Goal: Task Accomplishment & Management: Complete application form

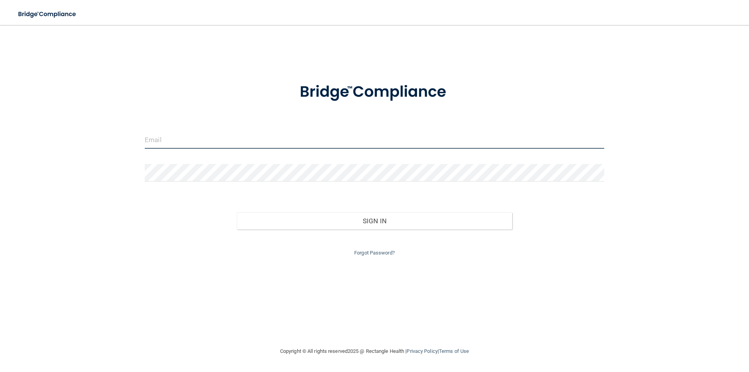
click at [330, 142] on input "email" at bounding box center [375, 140] width 460 height 18
type input "[EMAIL_ADDRESS][DOMAIN_NAME]"
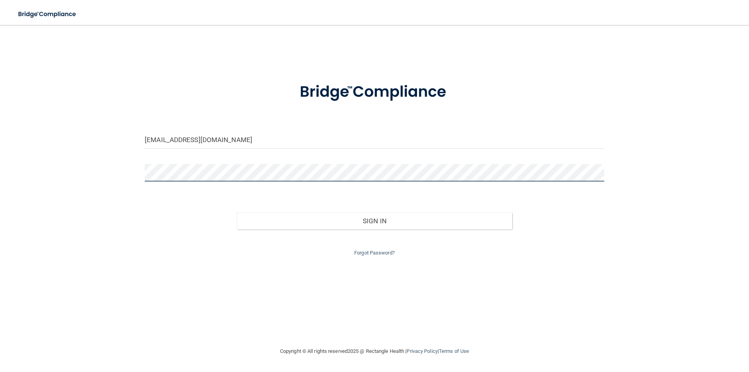
click at [237, 212] on button "Sign In" at bounding box center [375, 220] width 276 height 17
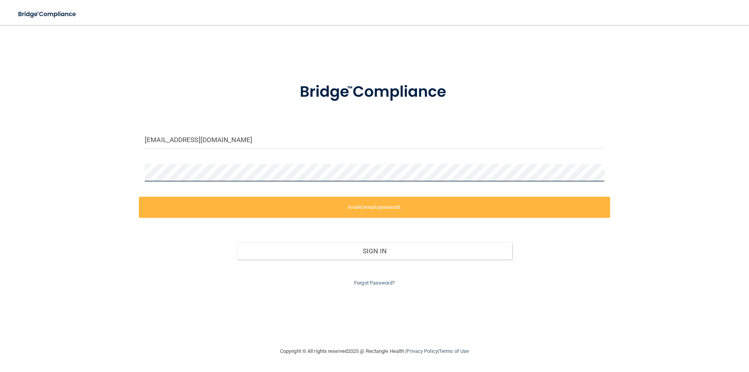
click at [121, 165] on div "mgrim1053@gmail.com Invalid email/password. You don't have permission to access…" at bounding box center [375, 186] width 718 height 306
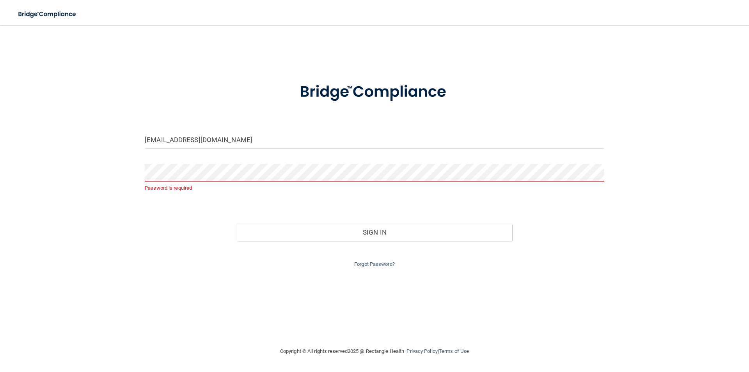
click at [215, 161] on form "mgrim1053@gmail.com Password is required Invalid email/password. You don't have…" at bounding box center [375, 170] width 460 height 197
click at [376, 261] on link "Forgot Password?" at bounding box center [374, 264] width 41 height 6
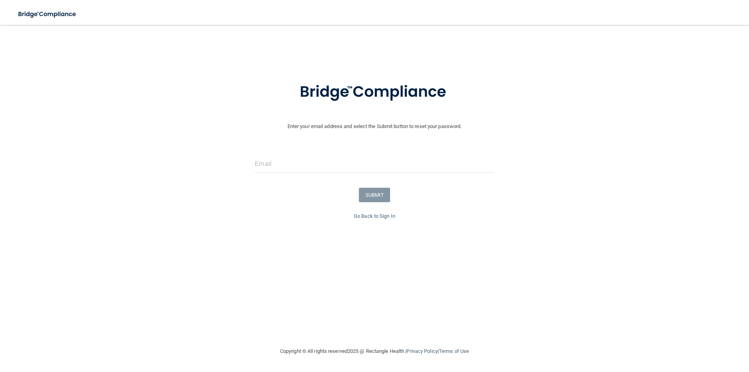
click at [326, 147] on form "Enter your email address and select the Submit button to reset your password. S…" at bounding box center [374, 142] width 741 height 140
click at [325, 163] on input "email" at bounding box center [374, 164] width 239 height 18
type input "[EMAIL_ADDRESS][DOMAIN_NAME]"
click at [379, 197] on button "SUBMIT" at bounding box center [375, 195] width 32 height 14
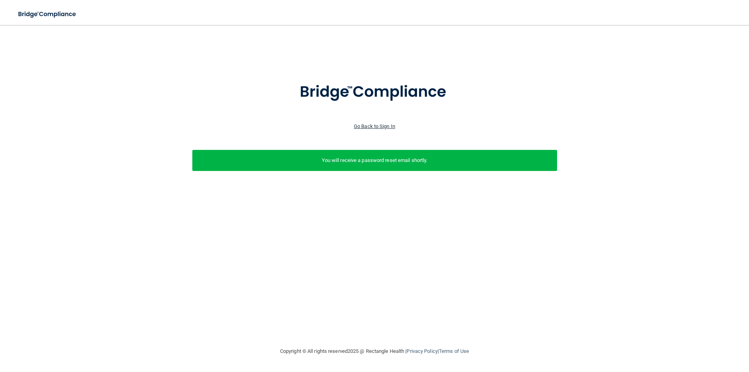
click at [377, 123] on div "Go Back to Sign In" at bounding box center [374, 126] width 753 height 9
click at [377, 123] on link "Go Back to Sign In" at bounding box center [374, 126] width 41 height 6
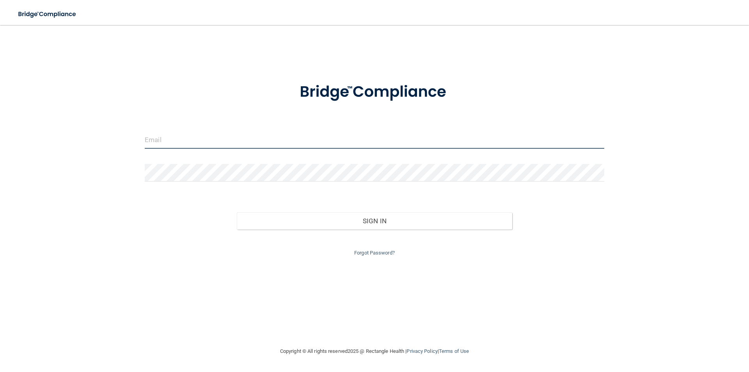
click at [343, 147] on input "email" at bounding box center [375, 140] width 460 height 18
type input "[EMAIL_ADDRESS][DOMAIN_NAME]"
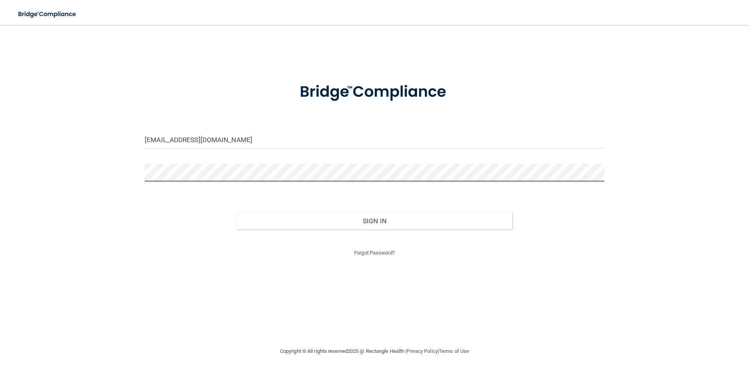
click at [237, 212] on button "Sign In" at bounding box center [375, 220] width 276 height 17
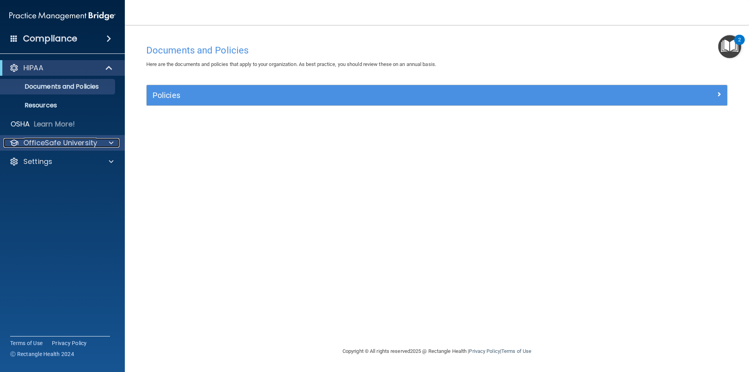
click at [106, 144] on div at bounding box center [110, 142] width 20 height 9
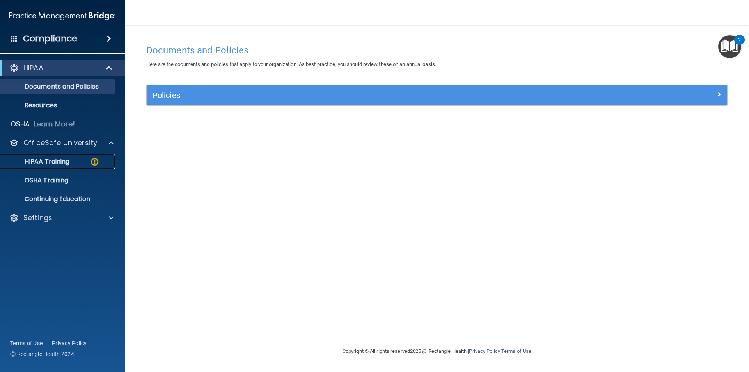
click at [86, 159] on div "HIPAA Training" at bounding box center [58, 162] width 106 height 8
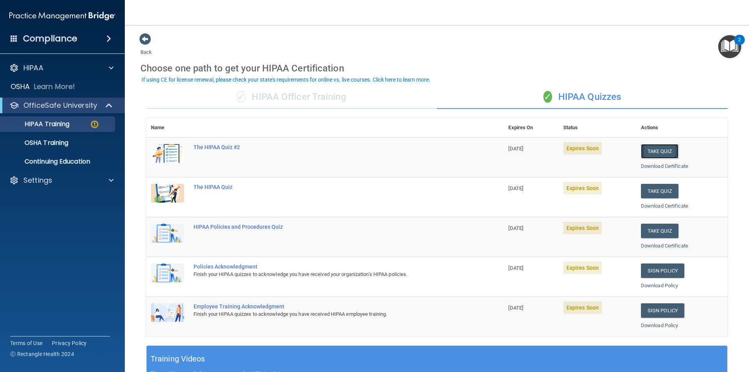
click at [650, 150] on button "Take Quiz" at bounding box center [659, 151] width 37 height 14
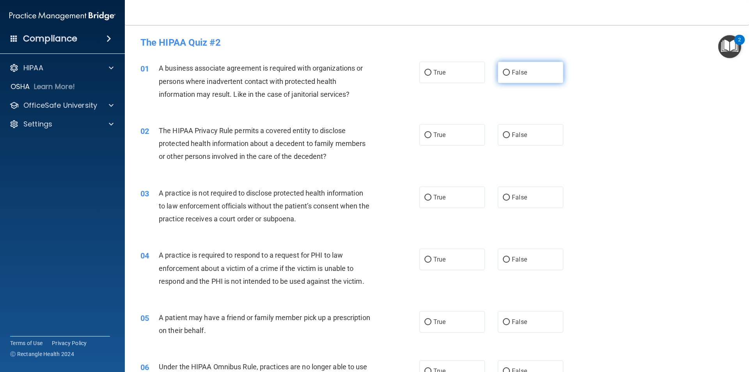
click at [503, 73] on input "False" at bounding box center [506, 73] width 7 height 6
radio input "true"
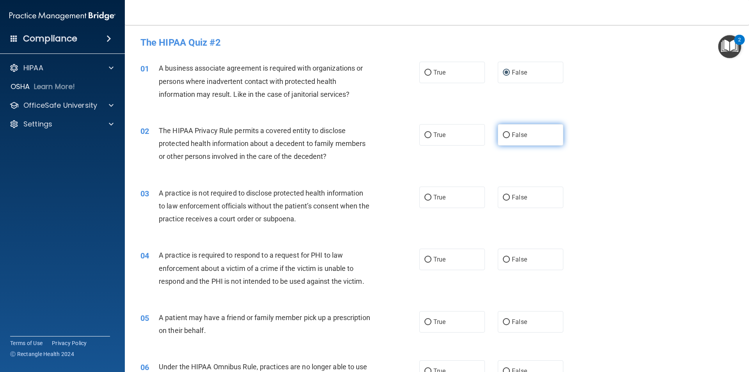
click at [507, 138] on label "False" at bounding box center [531, 134] width 66 height 21
click at [507, 138] on input "False" at bounding box center [506, 135] width 7 height 6
radio input "true"
click at [507, 138] on label "False" at bounding box center [531, 134] width 66 height 21
click at [507, 138] on input "False" at bounding box center [506, 135] width 7 height 6
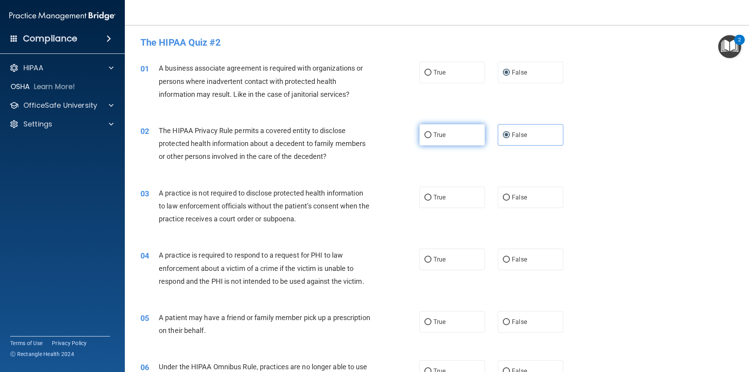
click at [443, 136] on span "True" at bounding box center [439, 134] width 12 height 7
click at [431, 136] on input "True" at bounding box center [427, 135] width 7 height 6
radio input "true"
radio input "false"
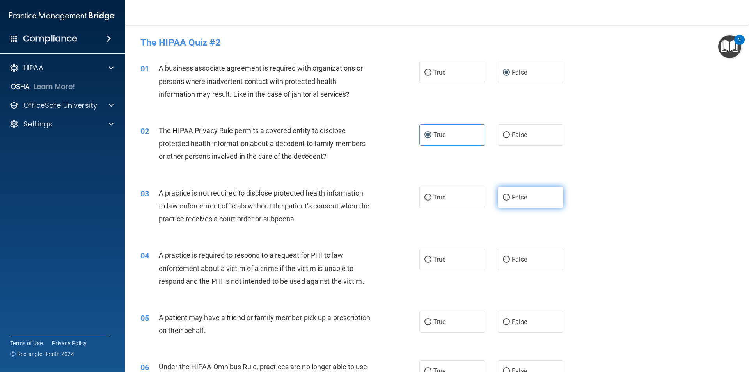
click at [503, 198] on input "False" at bounding box center [506, 198] width 7 height 6
radio input "true"
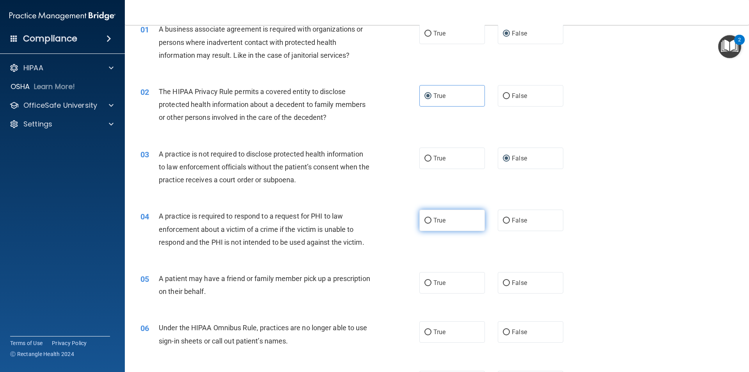
click at [440, 225] on label "True" at bounding box center [452, 219] width 66 height 21
click at [431, 224] on input "True" at bounding box center [427, 221] width 7 height 6
radio input "true"
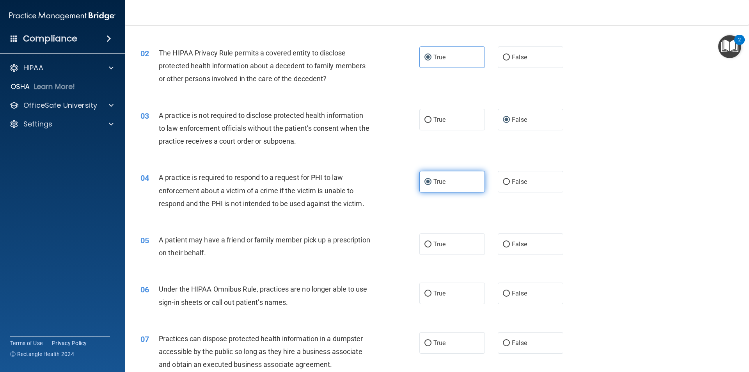
scroll to position [78, 0]
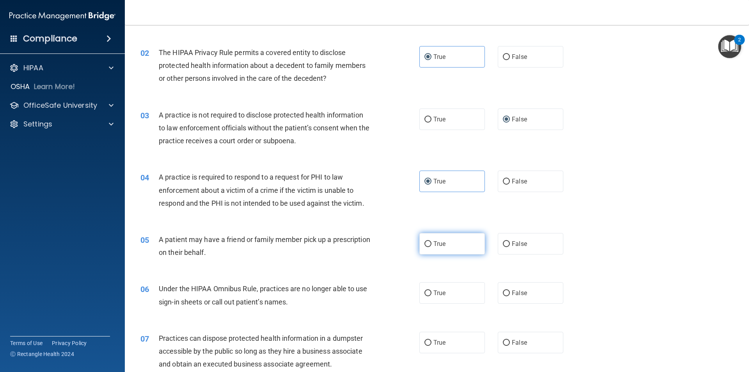
click at [433, 240] on span "True" at bounding box center [439, 243] width 12 height 7
click at [431, 241] on input "True" at bounding box center [427, 244] width 7 height 6
radio input "true"
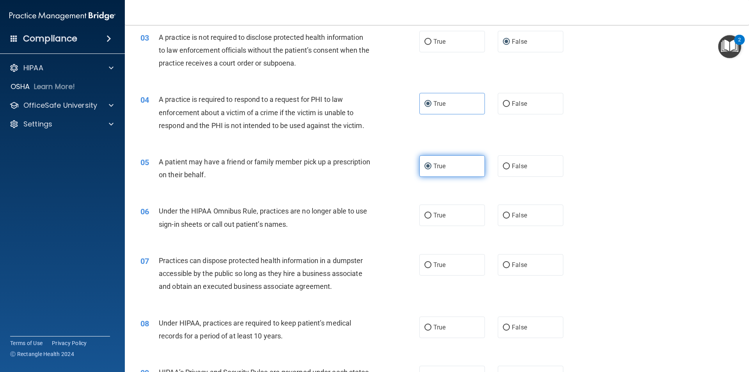
scroll to position [156, 0]
click at [503, 216] on input "False" at bounding box center [506, 215] width 7 height 6
radio input "true"
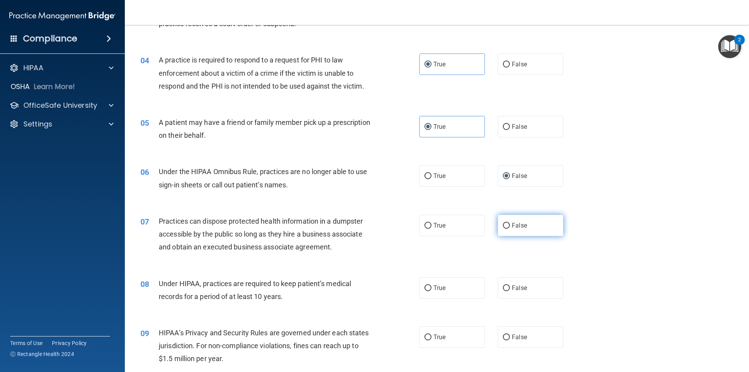
click at [503, 223] on input "False" at bounding box center [506, 226] width 7 height 6
radio input "true"
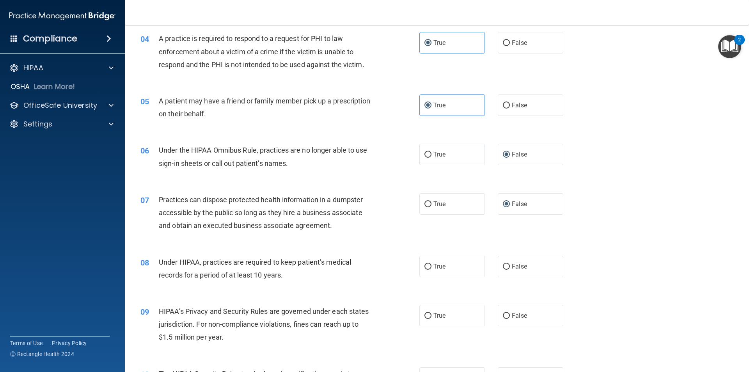
scroll to position [234, 0]
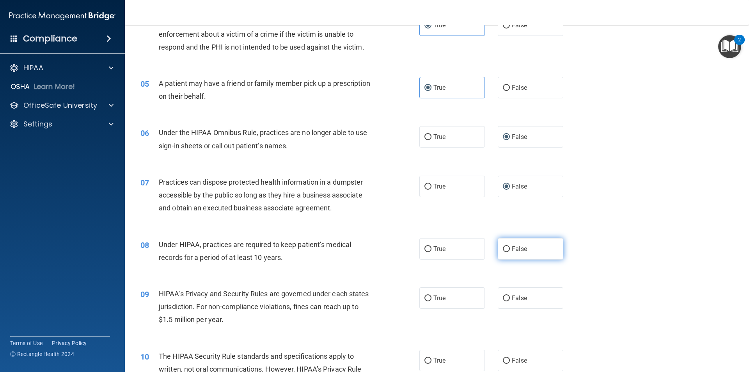
click at [507, 248] on label "False" at bounding box center [531, 248] width 66 height 21
click at [507, 248] on input "False" at bounding box center [506, 249] width 7 height 6
radio input "true"
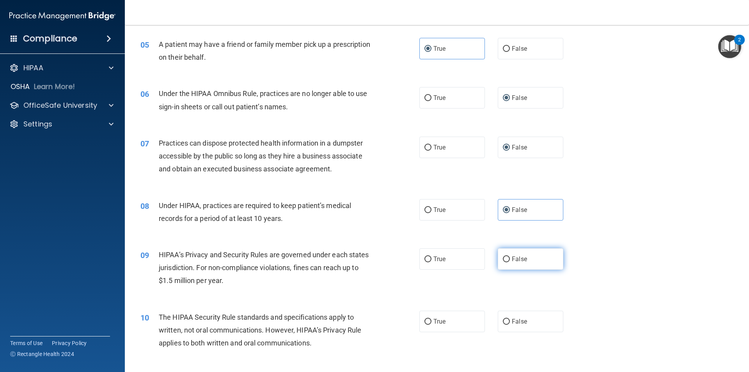
click at [528, 254] on label "False" at bounding box center [531, 258] width 66 height 21
click at [510, 256] on input "False" at bounding box center [506, 259] width 7 height 6
radio input "true"
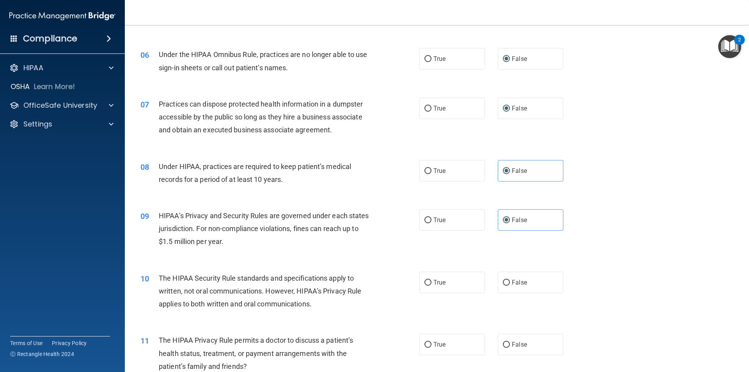
scroll to position [351, 0]
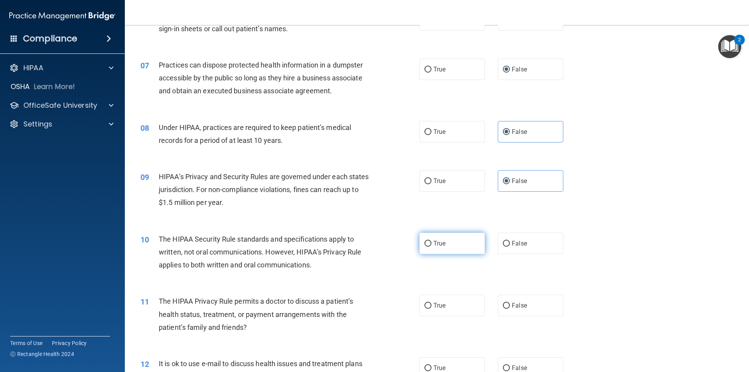
click at [440, 246] on span "True" at bounding box center [439, 243] width 12 height 7
click at [431, 246] on input "True" at bounding box center [427, 244] width 7 height 6
radio input "true"
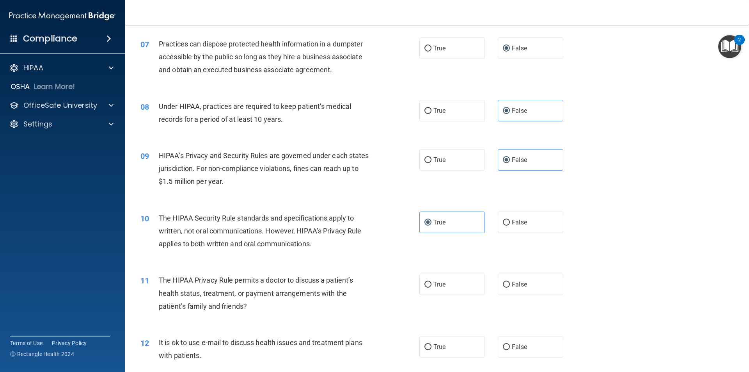
scroll to position [390, 0]
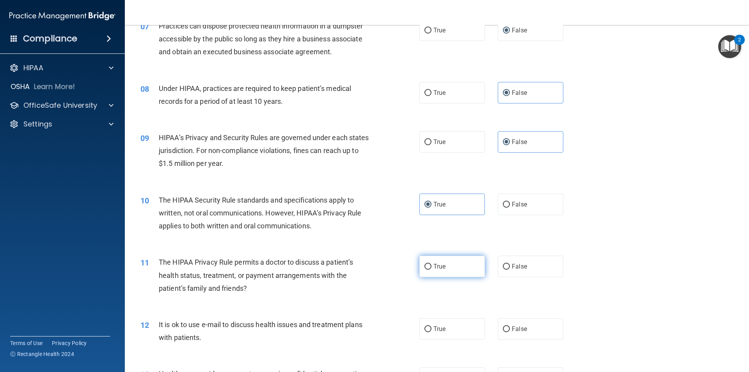
click at [433, 264] on span "True" at bounding box center [439, 266] width 12 height 7
click at [431, 264] on input "True" at bounding box center [427, 267] width 7 height 6
radio input "true"
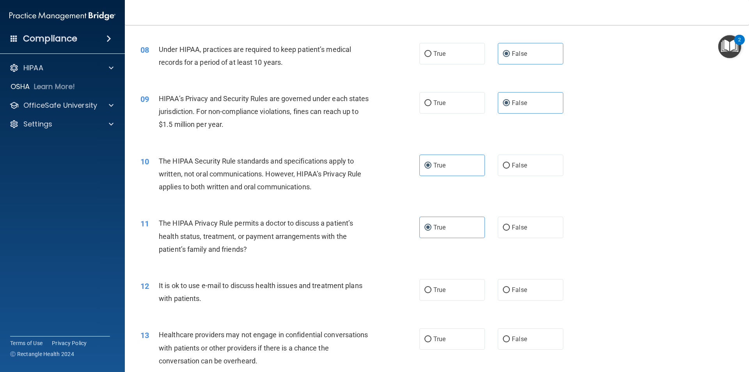
scroll to position [468, 0]
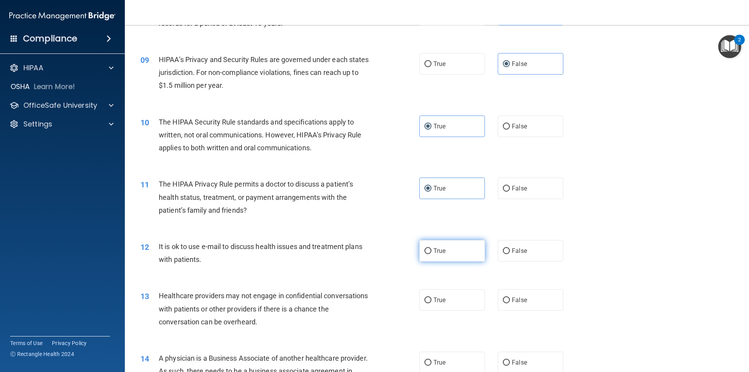
drag, startPoint x: 429, startPoint y: 253, endPoint x: 417, endPoint y: 264, distance: 17.4
click at [429, 252] on label "True" at bounding box center [452, 250] width 66 height 21
click at [429, 252] on input "True" at bounding box center [427, 251] width 7 height 6
radio input "true"
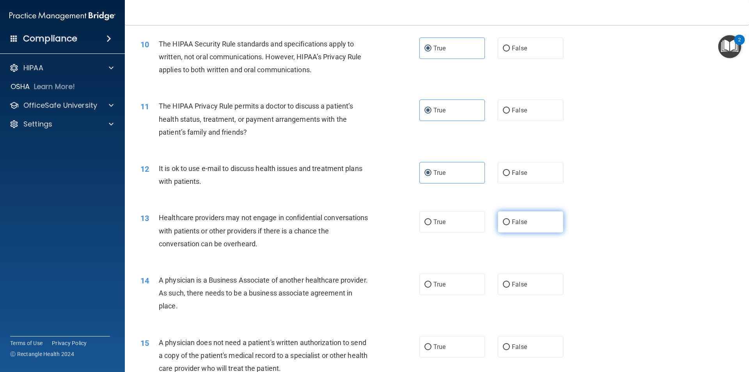
click at [507, 220] on label "False" at bounding box center [531, 221] width 66 height 21
click at [507, 220] on input "False" at bounding box center [506, 222] width 7 height 6
radio input "true"
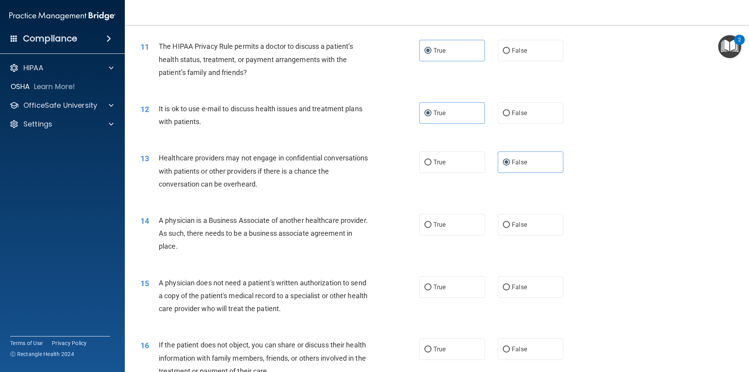
scroll to position [624, 0]
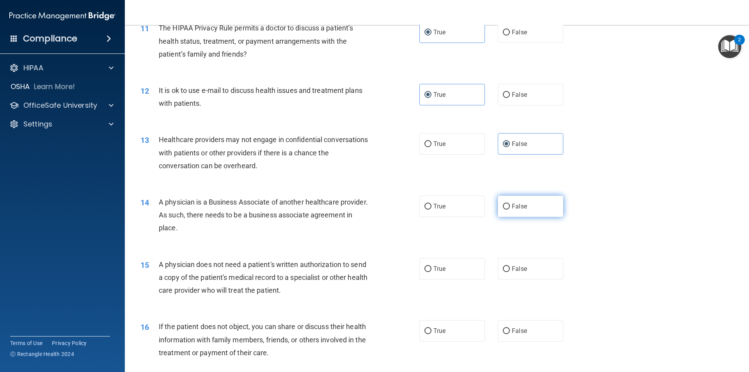
click at [513, 208] on span "False" at bounding box center [519, 205] width 15 height 7
click at [510, 208] on input "False" at bounding box center [506, 207] width 7 height 6
radio input "true"
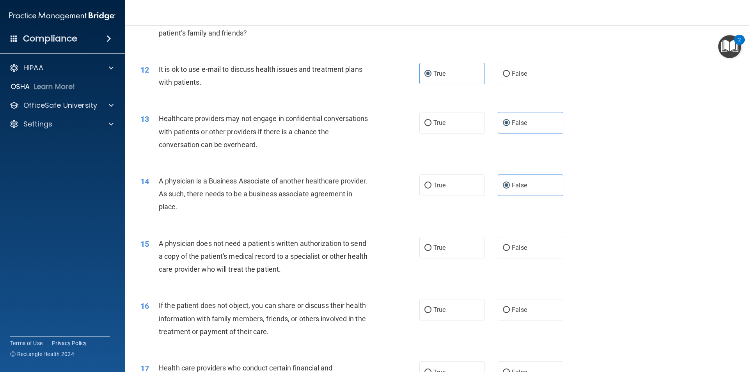
scroll to position [663, 0]
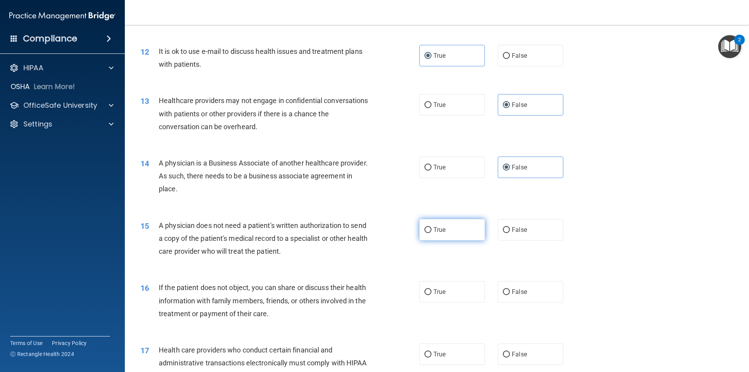
click at [424, 231] on input "True" at bounding box center [427, 230] width 7 height 6
radio input "true"
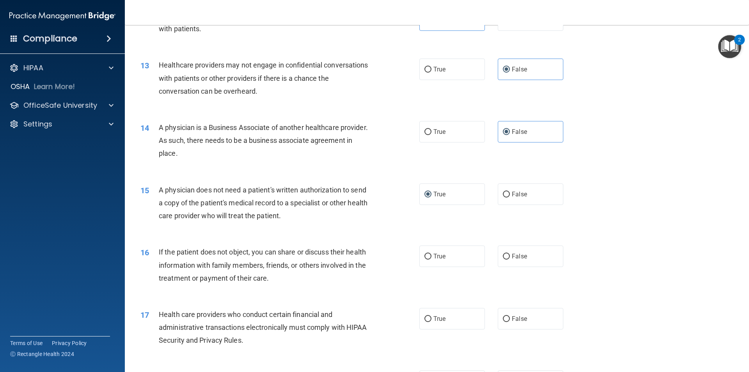
scroll to position [741, 0]
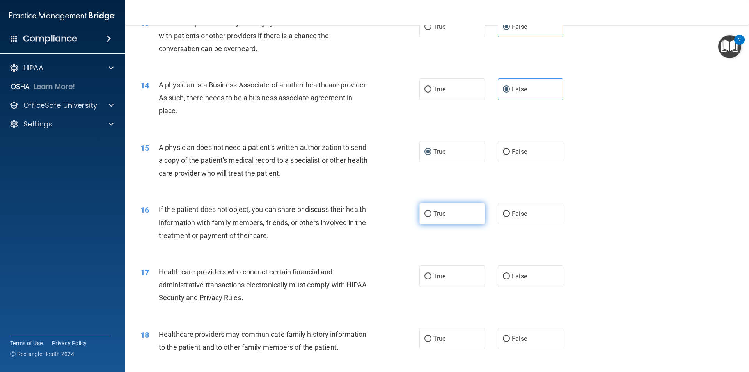
click at [440, 218] on label "True" at bounding box center [452, 213] width 66 height 21
click at [431, 217] on input "True" at bounding box center [427, 214] width 7 height 6
radio input "true"
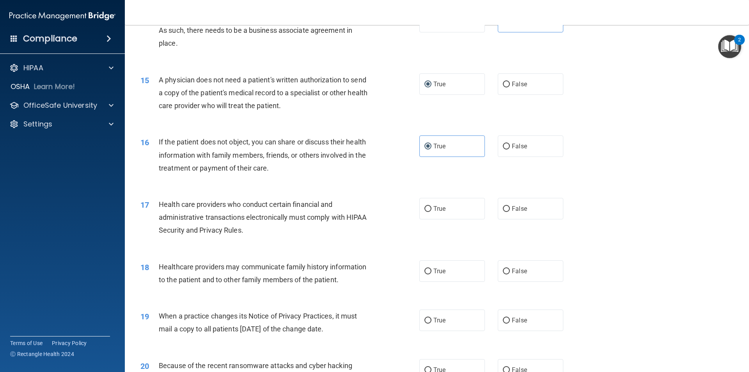
scroll to position [819, 0]
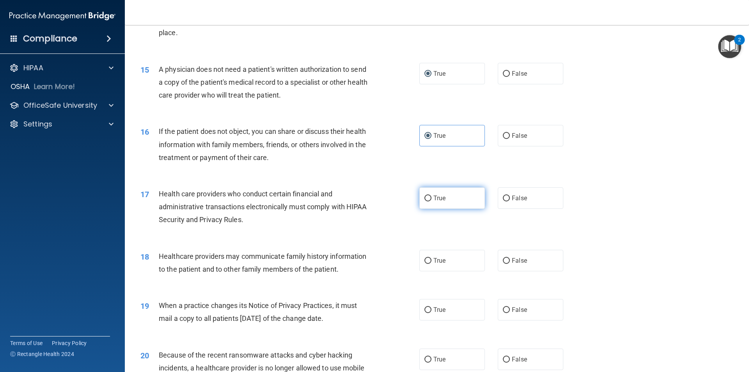
click at [433, 199] on span "True" at bounding box center [439, 197] width 12 height 7
click at [431, 199] on input "True" at bounding box center [427, 198] width 7 height 6
radio input "true"
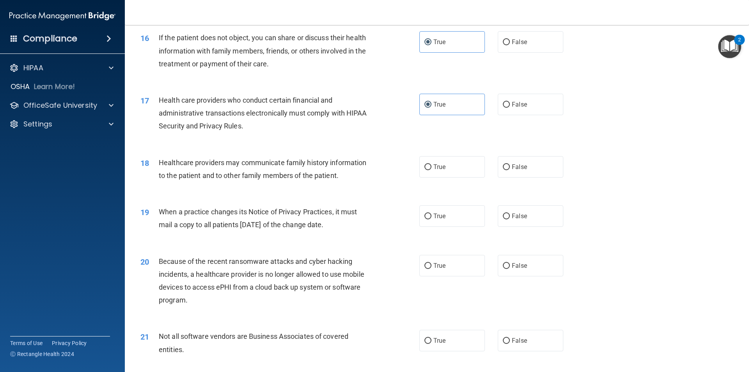
scroll to position [936, 0]
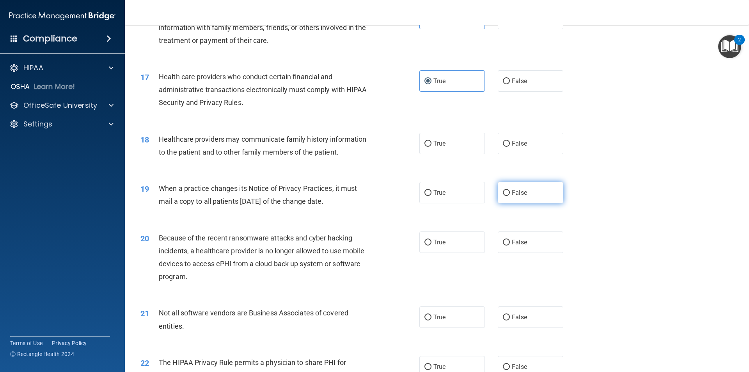
click at [503, 190] on input "False" at bounding box center [506, 193] width 7 height 6
radio input "true"
click at [515, 144] on span "False" at bounding box center [519, 143] width 15 height 7
click at [510, 144] on input "False" at bounding box center [506, 144] width 7 height 6
radio input "true"
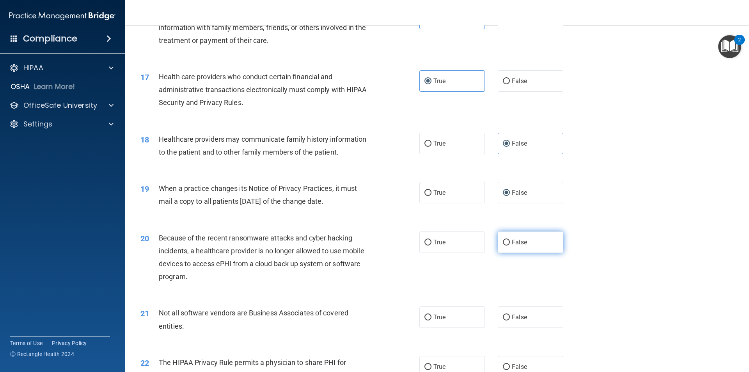
click at [507, 243] on label "False" at bounding box center [531, 241] width 66 height 21
click at [507, 243] on input "False" at bounding box center [506, 243] width 7 height 6
radio input "true"
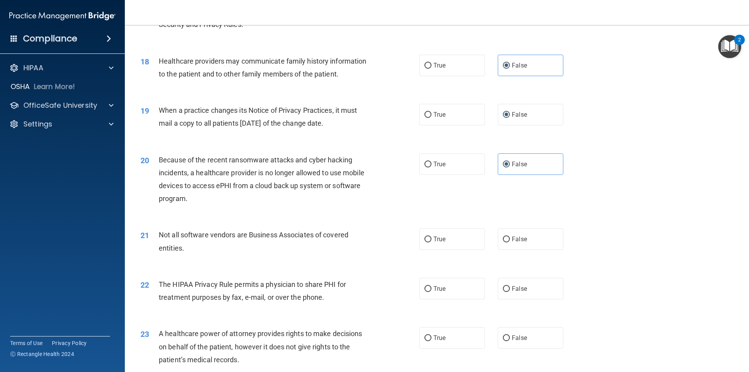
scroll to position [1053, 0]
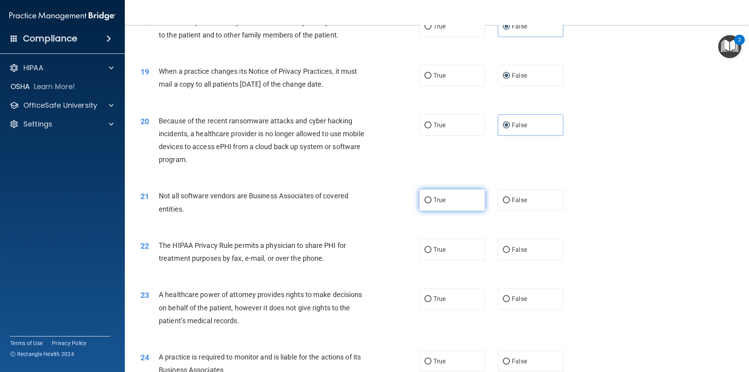
click at [430, 202] on label "True" at bounding box center [452, 199] width 66 height 21
click at [430, 202] on input "True" at bounding box center [427, 200] width 7 height 6
radio input "true"
click at [436, 245] on label "True" at bounding box center [452, 249] width 66 height 21
click at [431, 247] on input "True" at bounding box center [427, 250] width 7 height 6
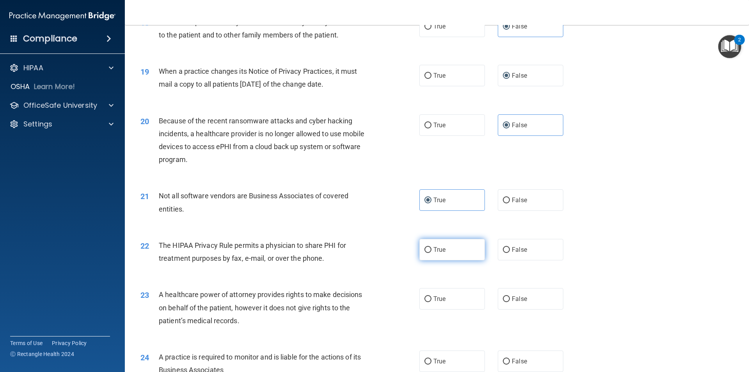
radio input "true"
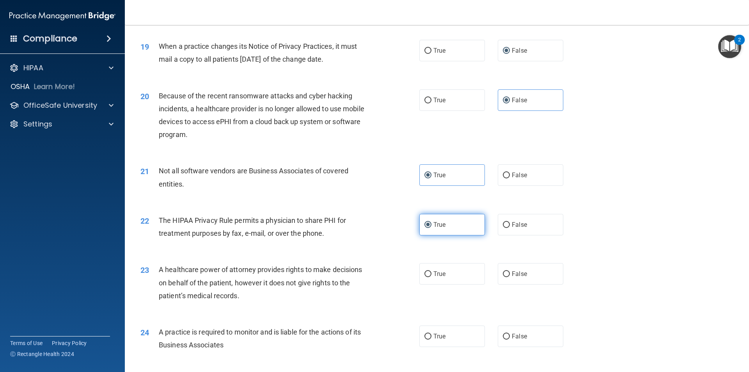
scroll to position [1092, 0]
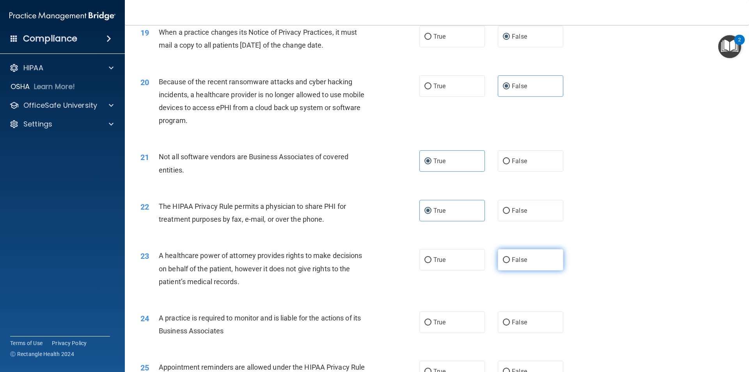
click at [517, 256] on span "False" at bounding box center [519, 259] width 15 height 7
click at [510, 257] on input "False" at bounding box center [506, 260] width 7 height 6
radio input "true"
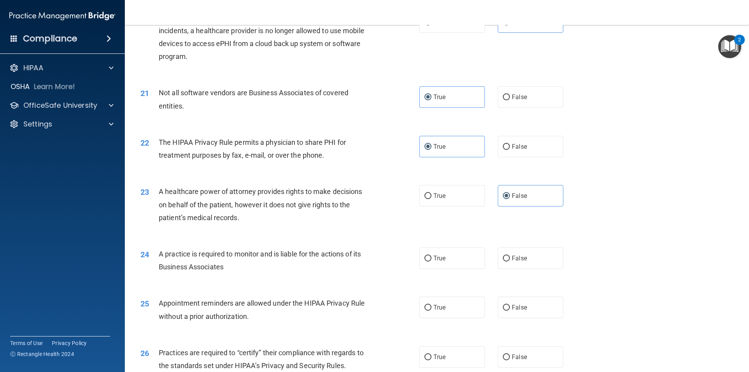
scroll to position [1170, 0]
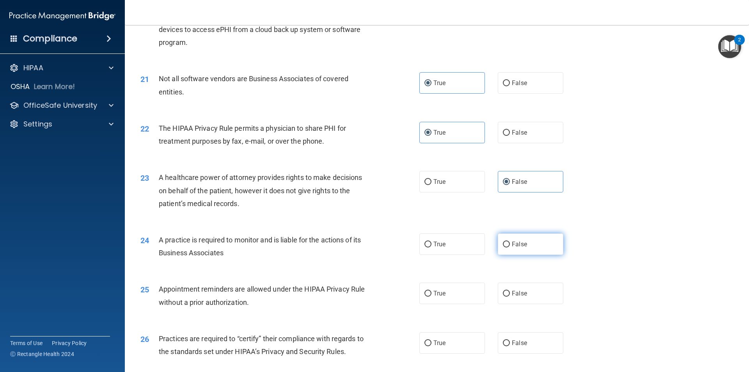
click at [503, 244] on input "False" at bounding box center [506, 244] width 7 height 6
radio input "true"
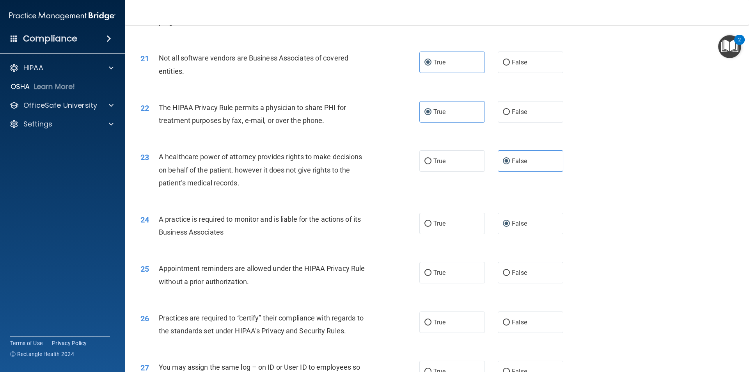
scroll to position [1209, 0]
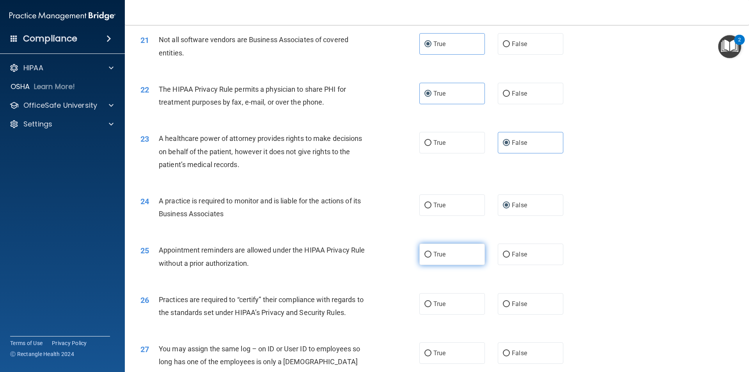
click at [441, 256] on span "True" at bounding box center [439, 253] width 12 height 7
click at [431, 256] on input "True" at bounding box center [427, 255] width 7 height 6
radio input "true"
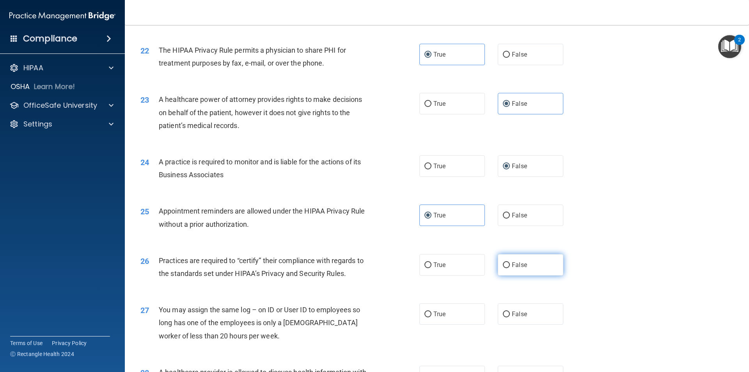
click at [507, 264] on label "False" at bounding box center [531, 264] width 66 height 21
click at [507, 264] on input "False" at bounding box center [506, 265] width 7 height 6
radio input "true"
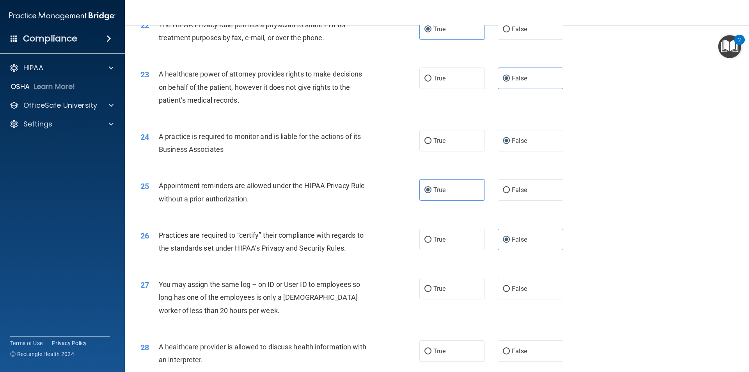
scroll to position [1287, 0]
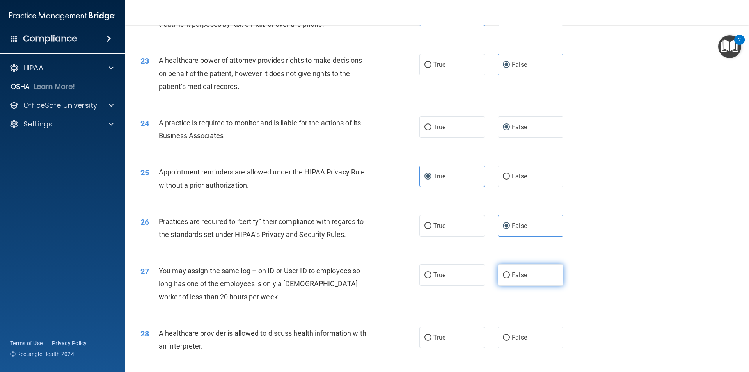
click at [517, 275] on span "False" at bounding box center [519, 274] width 15 height 7
click at [510, 275] on input "False" at bounding box center [506, 275] width 7 height 6
radio input "true"
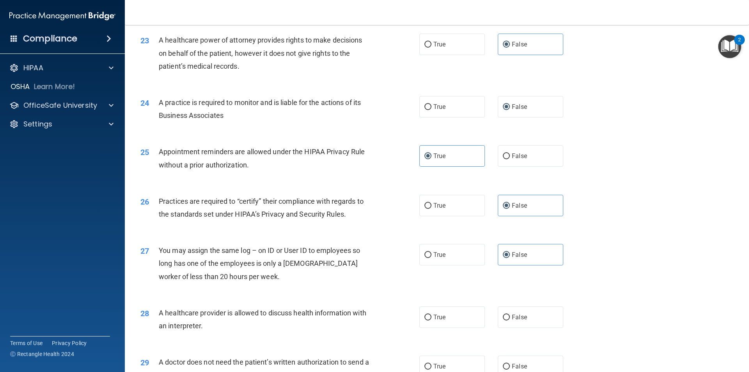
scroll to position [1326, 0]
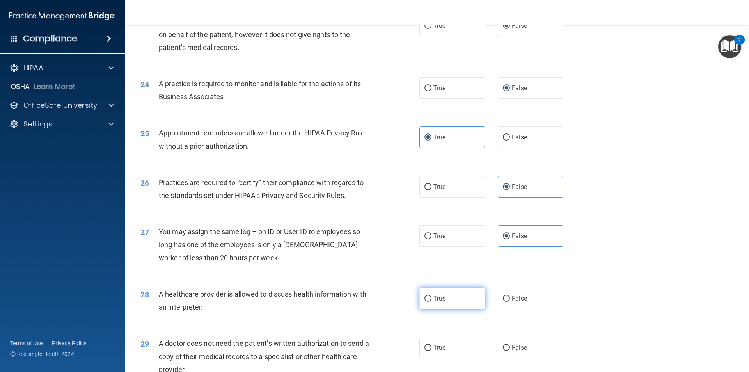
click at [456, 296] on label "True" at bounding box center [452, 297] width 66 height 21
click at [431, 296] on input "True" at bounding box center [427, 299] width 7 height 6
radio input "true"
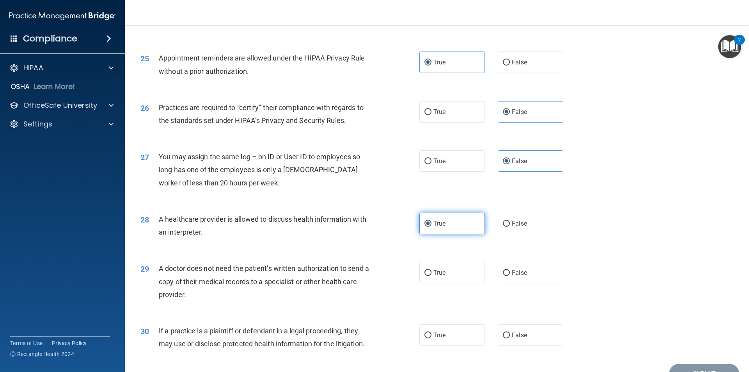
scroll to position [1404, 0]
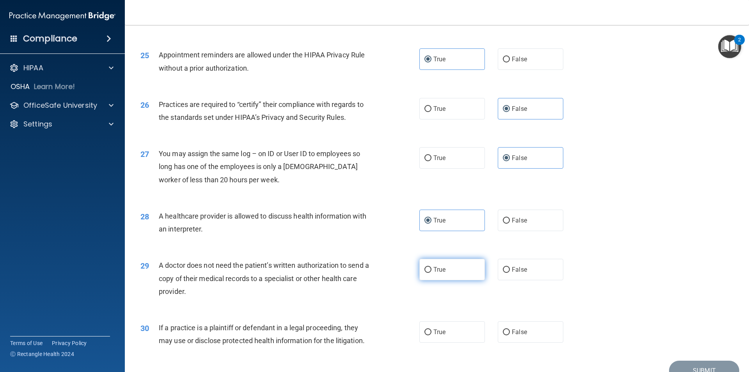
click at [436, 268] on span "True" at bounding box center [439, 269] width 12 height 7
click at [431, 268] on input "True" at bounding box center [427, 270] width 7 height 6
radio input "true"
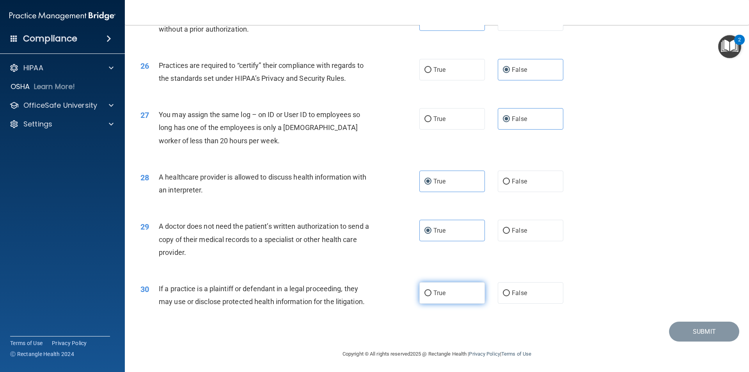
click at [436, 296] on span "True" at bounding box center [439, 292] width 12 height 7
click at [431, 296] on input "True" at bounding box center [427, 293] width 7 height 6
radio input "true"
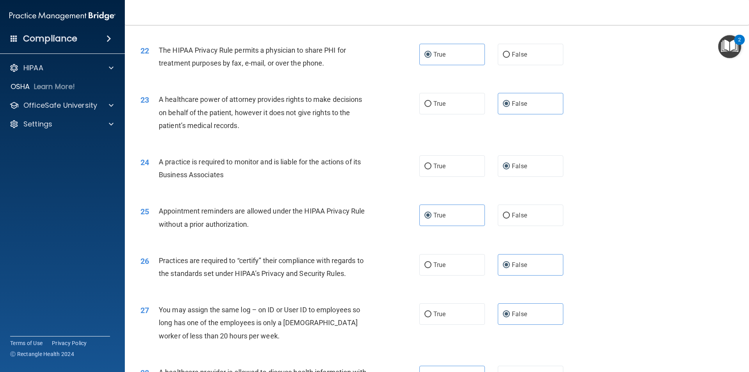
scroll to position [1444, 0]
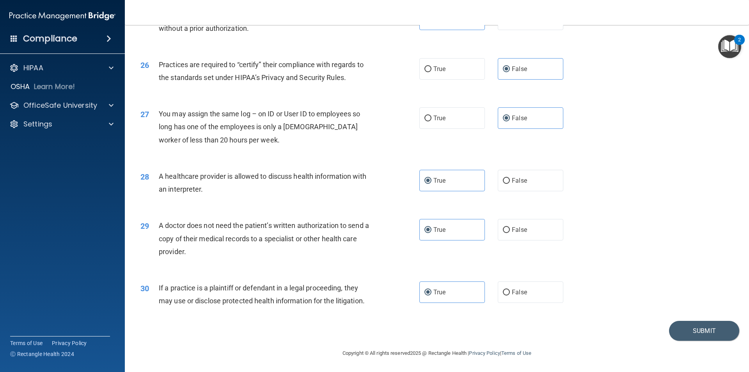
click at [531, 337] on div "Submit" at bounding box center [437, 331] width 605 height 20
click at [687, 330] on button "Submit" at bounding box center [704, 331] width 70 height 20
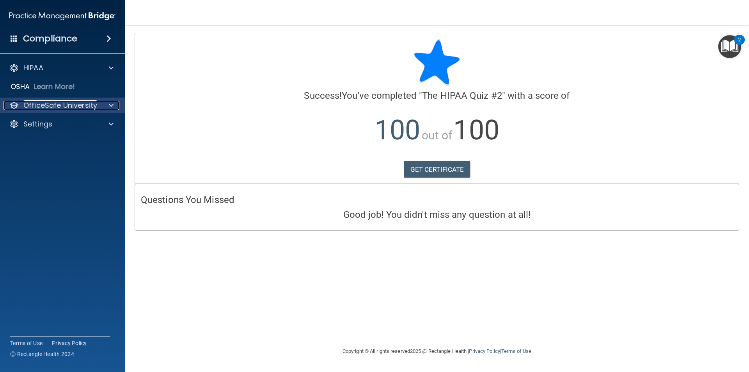
click at [98, 108] on div "OfficeSafe University" at bounding box center [52, 105] width 97 height 9
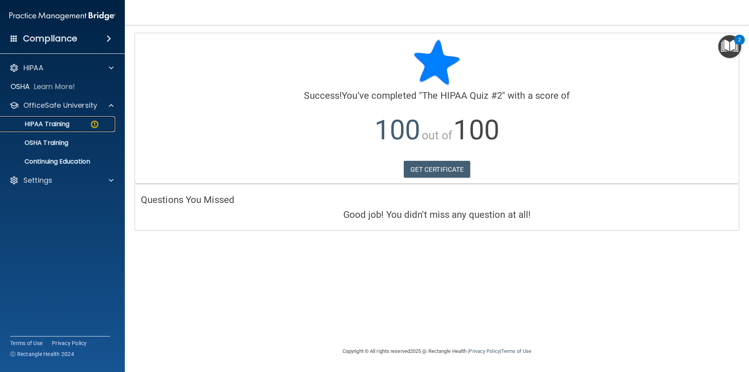
click at [96, 119] on img at bounding box center [95, 124] width 10 height 10
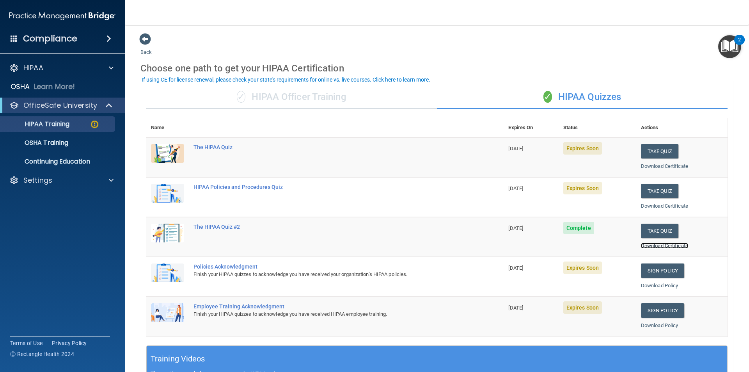
click at [664, 244] on link "Download Certificate" at bounding box center [664, 246] width 47 height 6
click at [654, 153] on button "Take Quiz" at bounding box center [659, 151] width 37 height 14
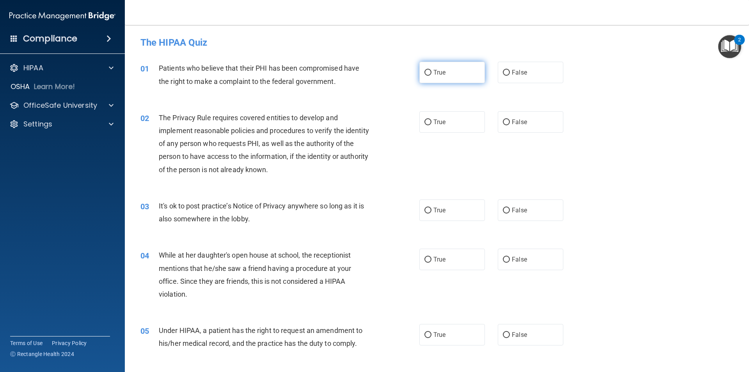
click at [446, 63] on label "True" at bounding box center [452, 72] width 66 height 21
click at [431, 70] on input "True" at bounding box center [427, 73] width 7 height 6
radio input "true"
click at [438, 119] on label "True" at bounding box center [452, 121] width 66 height 21
click at [433, 122] on span "True" at bounding box center [439, 121] width 12 height 7
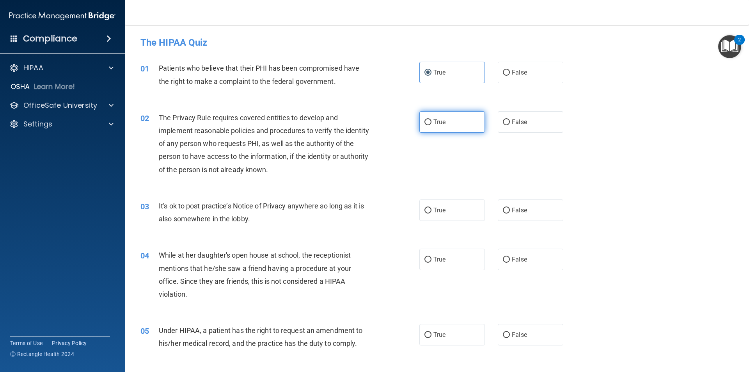
click at [431, 122] on input "True" at bounding box center [427, 122] width 7 height 6
radio input "true"
click at [509, 214] on label "False" at bounding box center [531, 209] width 66 height 21
click at [509, 213] on input "False" at bounding box center [506, 211] width 7 height 6
radio input "true"
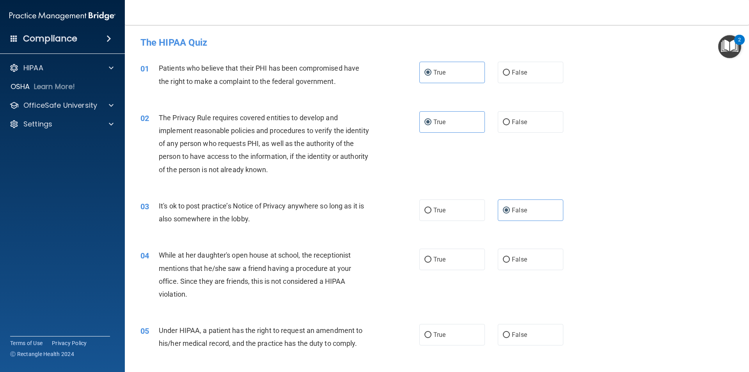
scroll to position [39, 0]
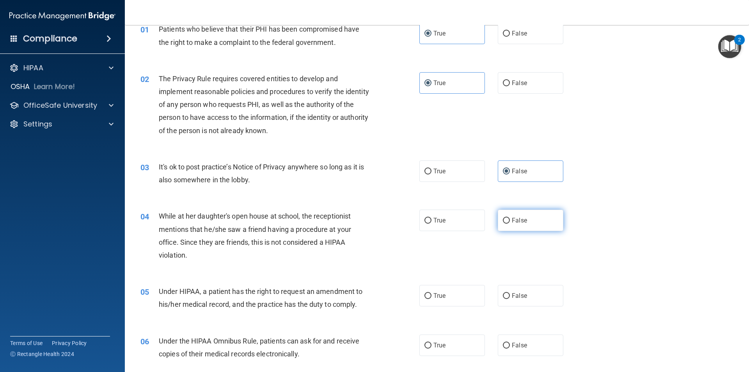
click at [518, 222] on span "False" at bounding box center [519, 219] width 15 height 7
click at [510, 222] on input "False" at bounding box center [506, 221] width 7 height 6
radio input "true"
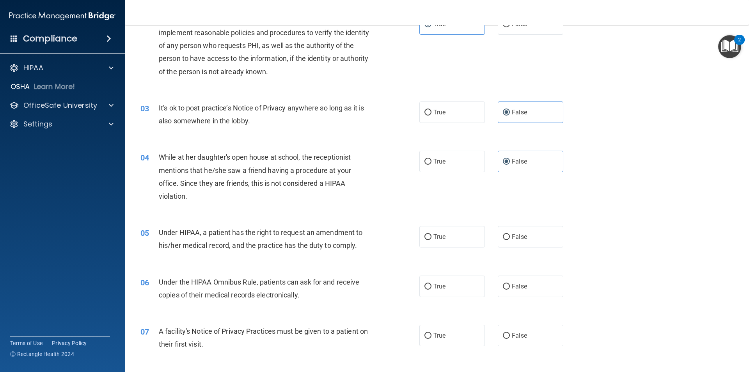
scroll to position [117, 0]
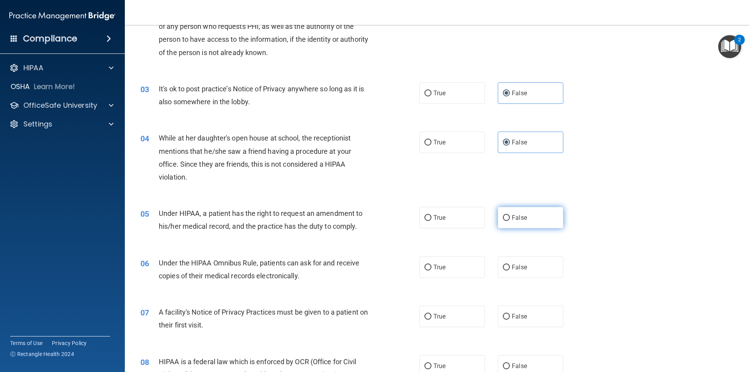
click at [503, 219] on input "False" at bounding box center [506, 218] width 7 height 6
radio input "true"
click at [444, 265] on label "True" at bounding box center [452, 266] width 66 height 21
click at [431, 265] on input "True" at bounding box center [427, 267] width 7 height 6
radio input "true"
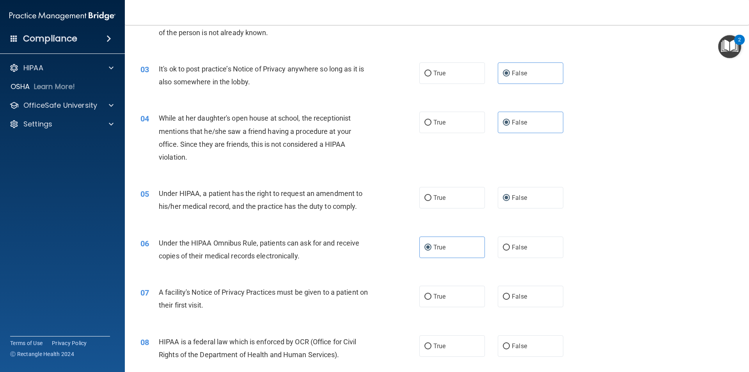
scroll to position [156, 0]
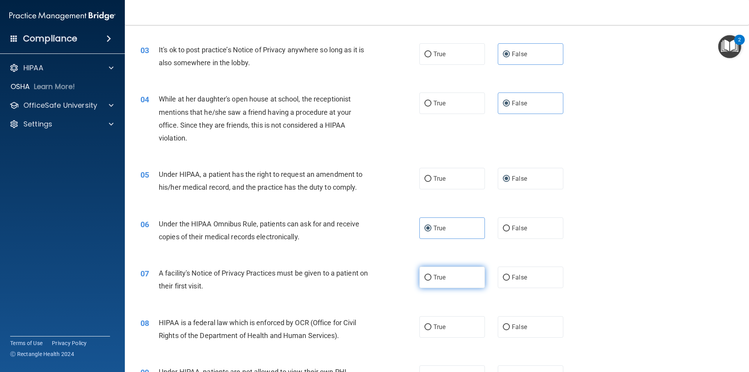
click at [437, 275] on span "True" at bounding box center [439, 276] width 12 height 7
click at [431, 275] on input "True" at bounding box center [427, 278] width 7 height 6
radio input "true"
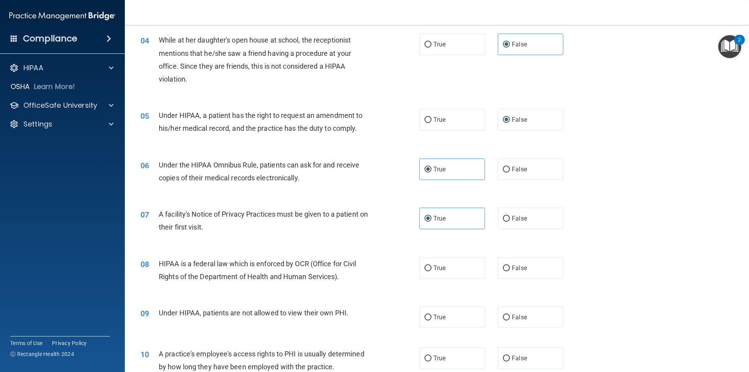
scroll to position [234, 0]
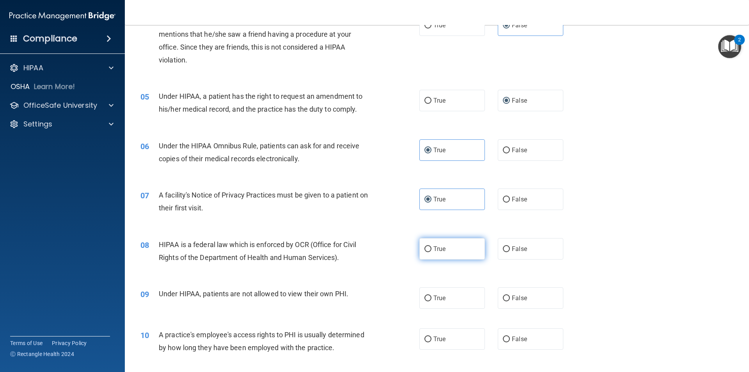
click at [440, 252] on span "True" at bounding box center [439, 248] width 12 height 7
click at [431, 252] on input "True" at bounding box center [427, 249] width 7 height 6
radio input "true"
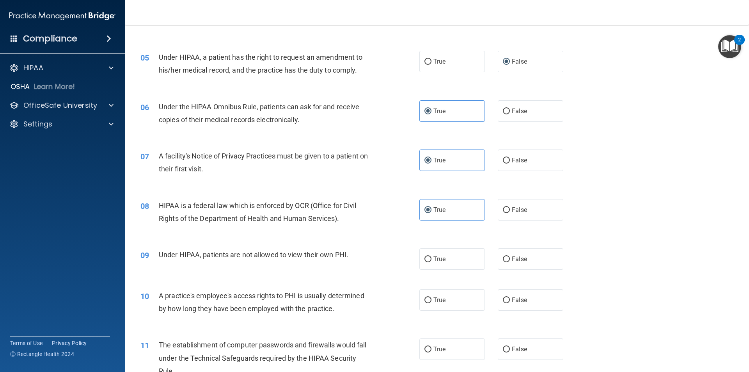
scroll to position [312, 0]
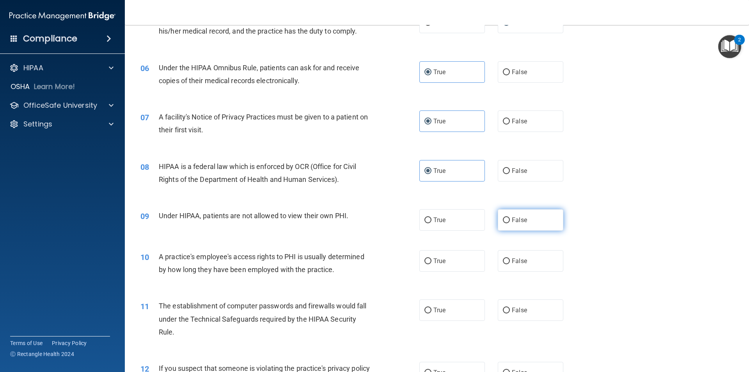
click at [516, 225] on label "False" at bounding box center [531, 219] width 66 height 21
click at [510, 223] on input "False" at bounding box center [506, 220] width 7 height 6
radio input "true"
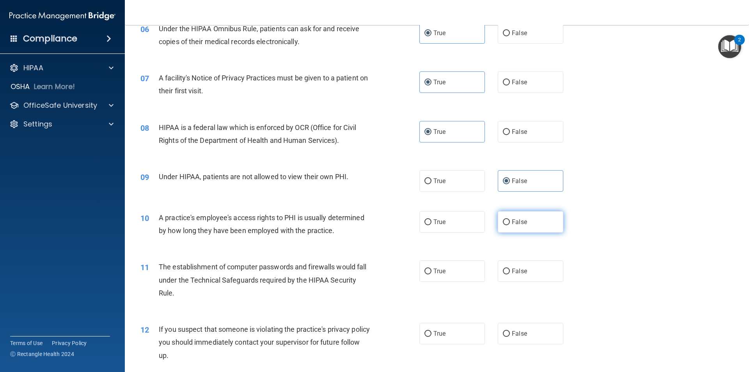
click at [519, 225] on span "False" at bounding box center [519, 221] width 15 height 7
click at [510, 225] on input "False" at bounding box center [506, 222] width 7 height 6
radio input "true"
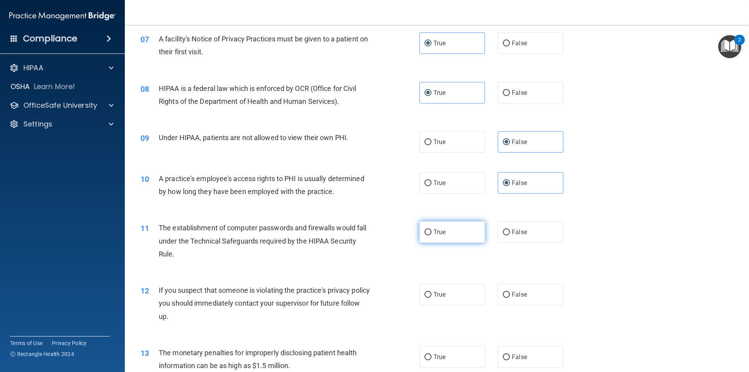
click at [455, 236] on label "True" at bounding box center [452, 231] width 66 height 21
click at [431, 235] on input "True" at bounding box center [427, 232] width 7 height 6
radio input "true"
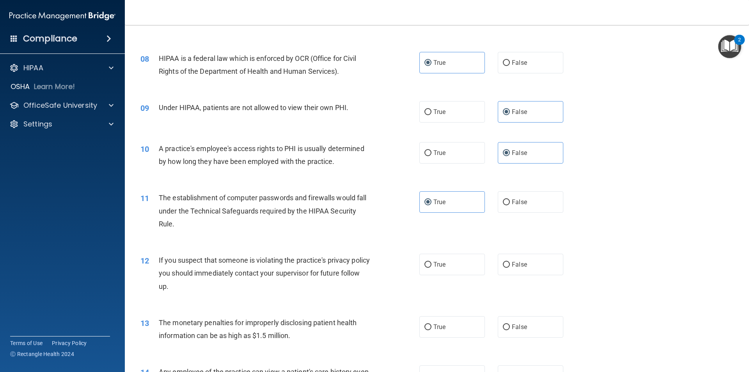
scroll to position [468, 0]
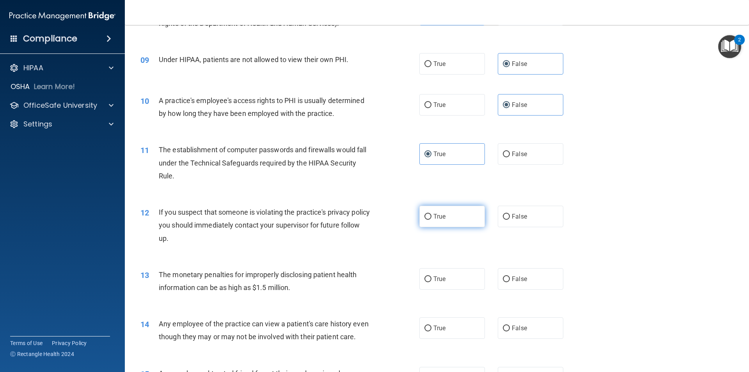
click at [451, 216] on label "True" at bounding box center [452, 216] width 66 height 21
click at [431, 216] on input "True" at bounding box center [427, 217] width 7 height 6
radio input "true"
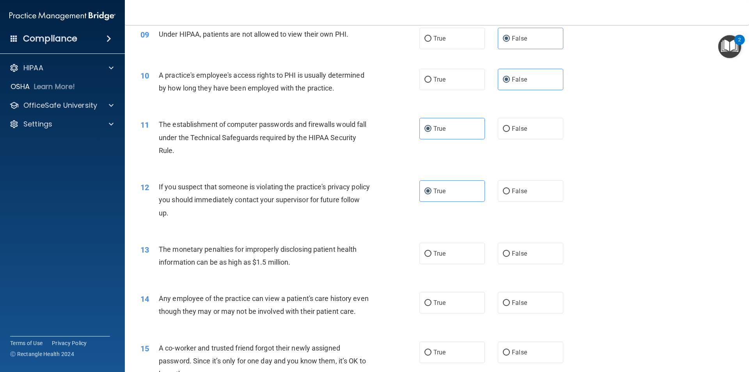
scroll to position [546, 0]
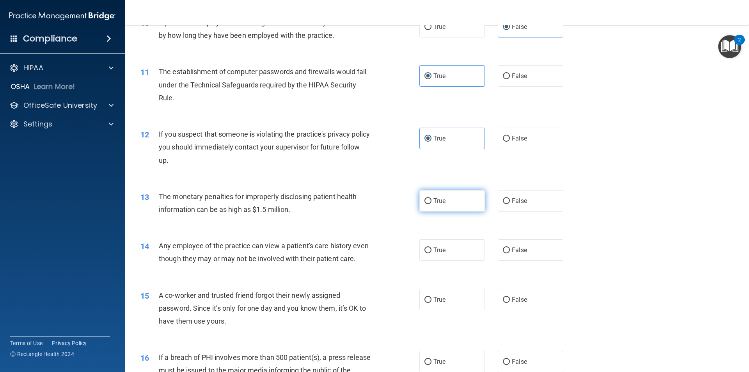
click at [450, 204] on label "True" at bounding box center [452, 200] width 66 height 21
click at [431, 204] on input "True" at bounding box center [427, 201] width 7 height 6
radio input "true"
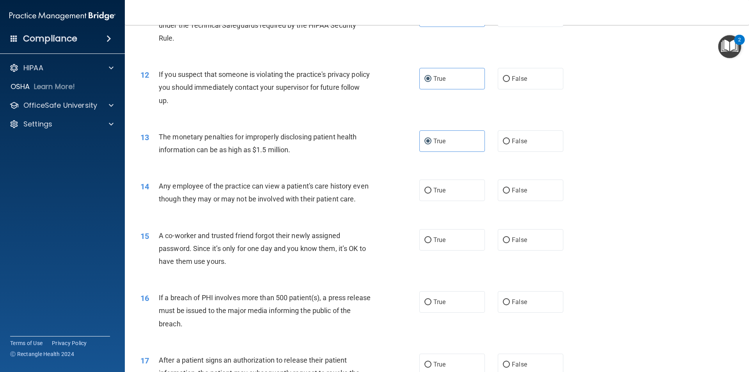
scroll to position [624, 0]
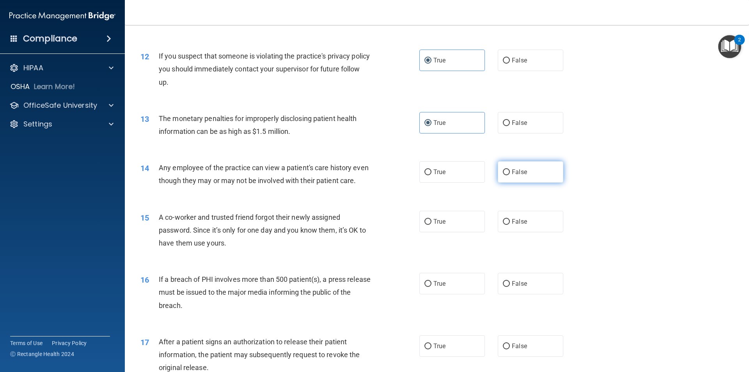
click at [521, 174] on span "False" at bounding box center [519, 171] width 15 height 7
click at [510, 174] on input "False" at bounding box center [506, 172] width 7 height 6
radio input "true"
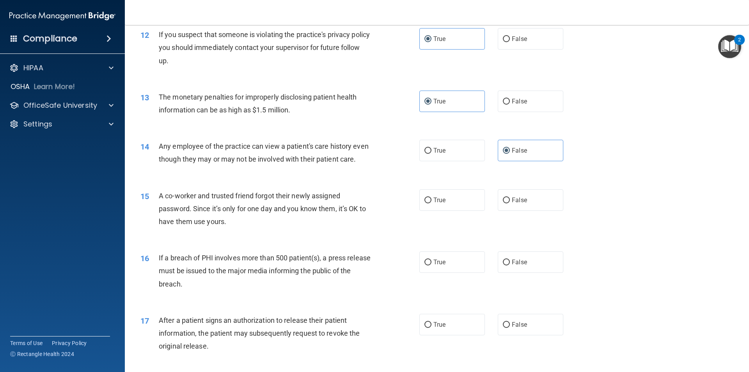
scroll to position [663, 0]
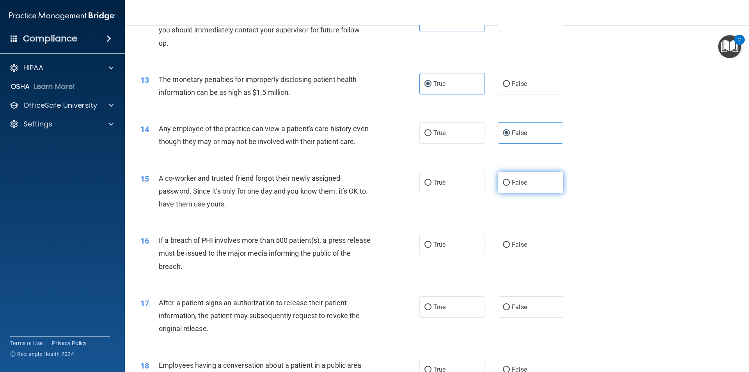
click at [519, 186] on span "False" at bounding box center [519, 182] width 15 height 7
click at [510, 186] on input "False" at bounding box center [506, 183] width 7 height 6
radio input "true"
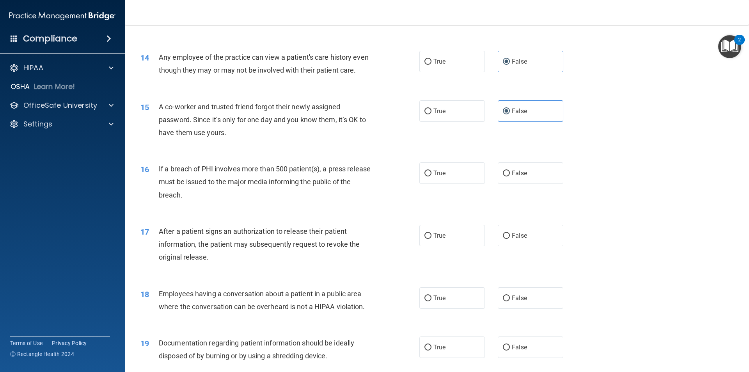
scroll to position [741, 0]
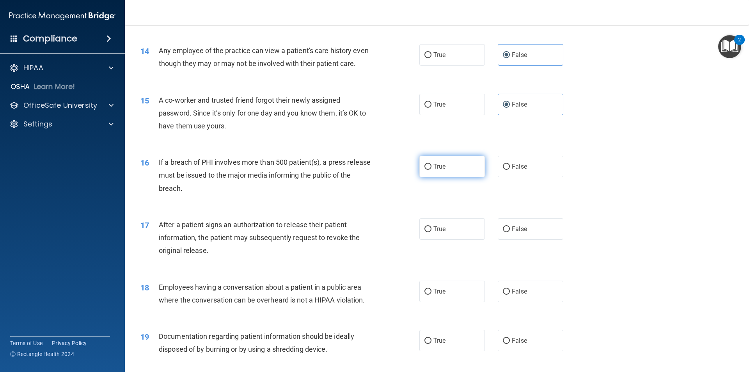
click at [435, 170] on span "True" at bounding box center [439, 166] width 12 height 7
click at [431, 170] on input "True" at bounding box center [427, 167] width 7 height 6
radio input "true"
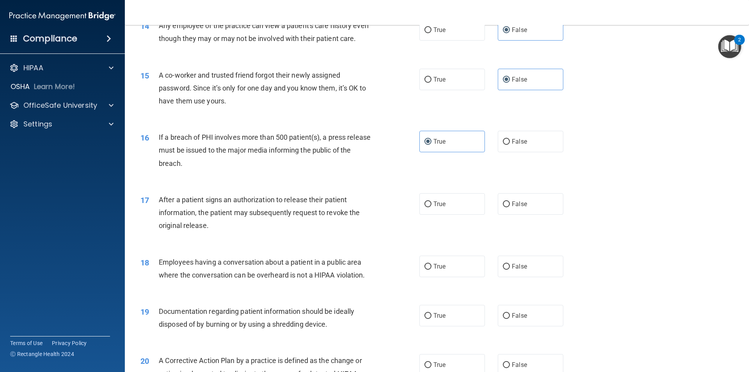
scroll to position [780, 0]
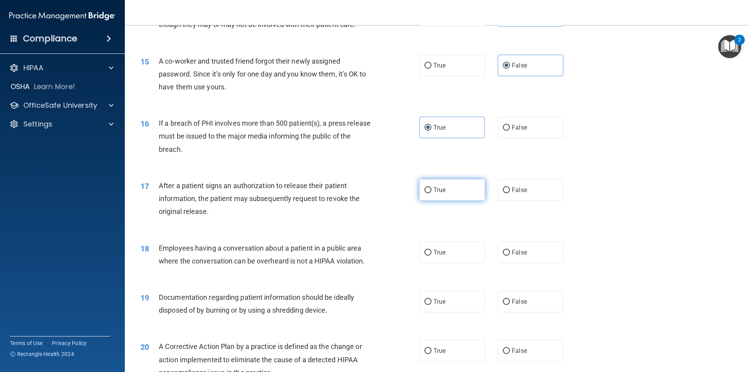
click at [429, 201] on label "True" at bounding box center [452, 189] width 66 height 21
click at [429, 193] on input "True" at bounding box center [427, 190] width 7 height 6
radio input "true"
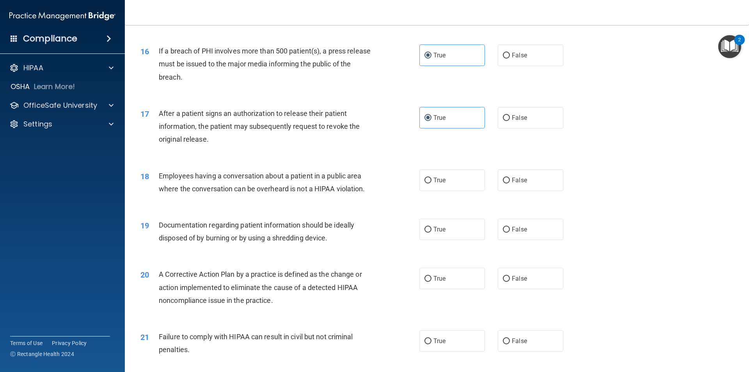
scroll to position [858, 0]
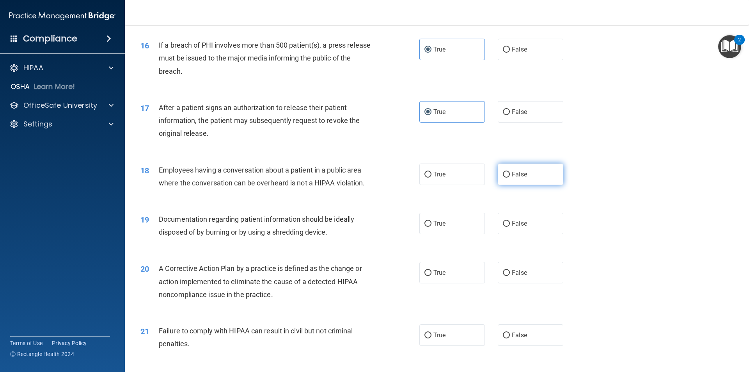
click at [514, 182] on label "False" at bounding box center [531, 173] width 66 height 21
click at [510, 177] on input "False" at bounding box center [506, 175] width 7 height 6
radio input "true"
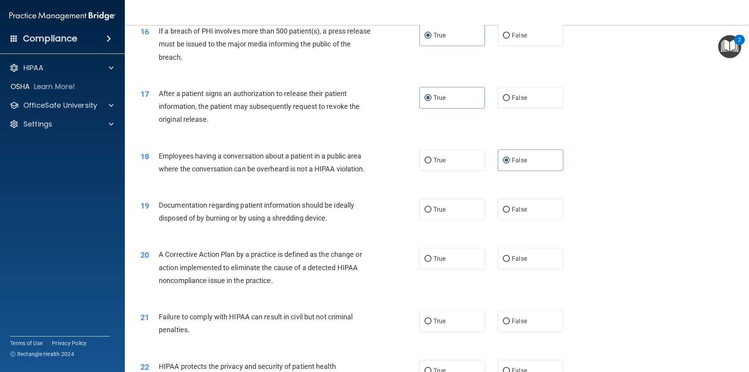
scroll to position [897, 0]
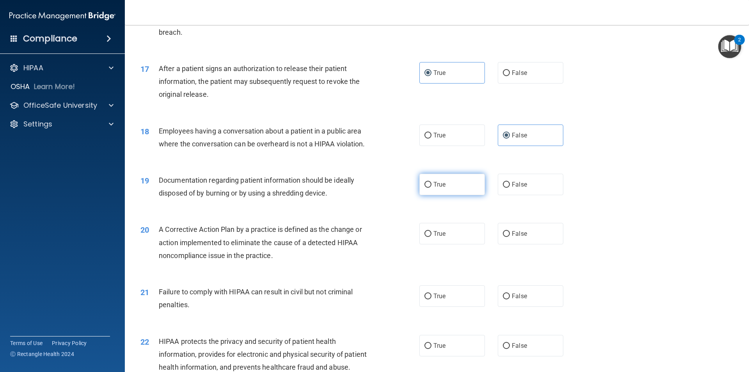
click at [429, 195] on label "True" at bounding box center [452, 184] width 66 height 21
click at [429, 188] on input "True" at bounding box center [427, 185] width 7 height 6
radio input "true"
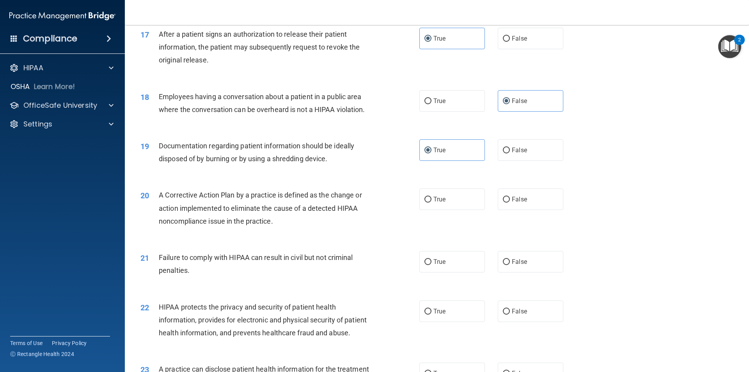
scroll to position [975, 0]
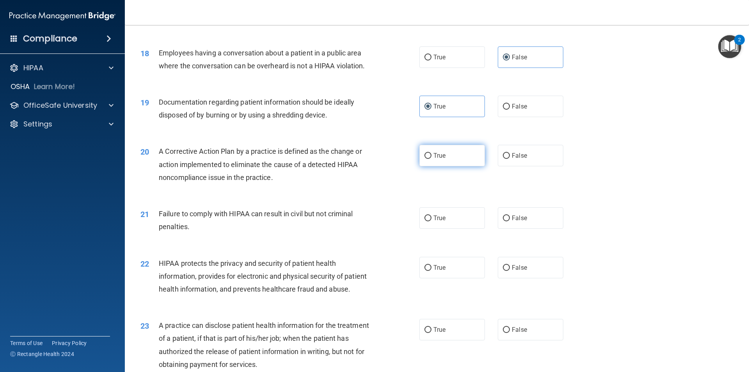
click at [424, 166] on label "True" at bounding box center [452, 155] width 66 height 21
click at [424, 159] on input "True" at bounding box center [427, 156] width 7 height 6
radio input "true"
click at [512, 229] on label "False" at bounding box center [531, 217] width 66 height 21
click at [510, 221] on input "False" at bounding box center [506, 218] width 7 height 6
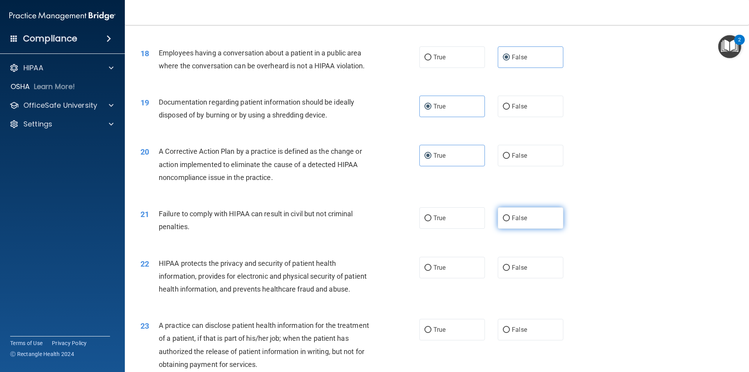
radio input "true"
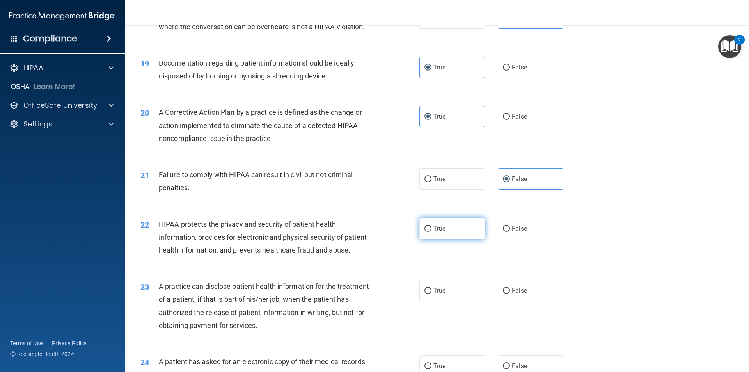
click at [441, 232] on span "True" at bounding box center [439, 228] width 12 height 7
click at [431, 232] on input "True" at bounding box center [427, 229] width 7 height 6
radio input "true"
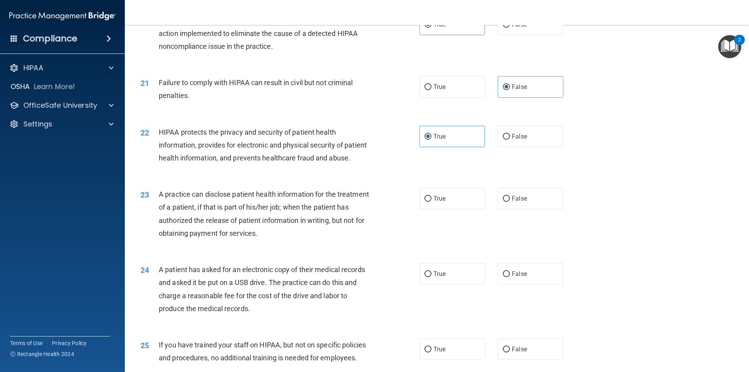
scroll to position [1131, 0]
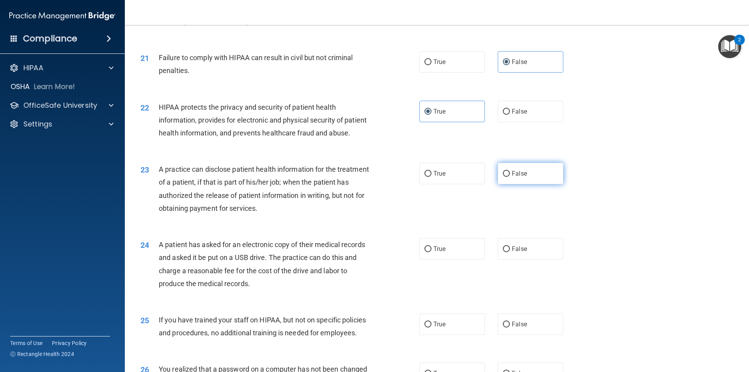
click at [516, 184] on label "False" at bounding box center [531, 173] width 66 height 21
click at [510, 177] on input "False" at bounding box center [506, 174] width 7 height 6
radio input "true"
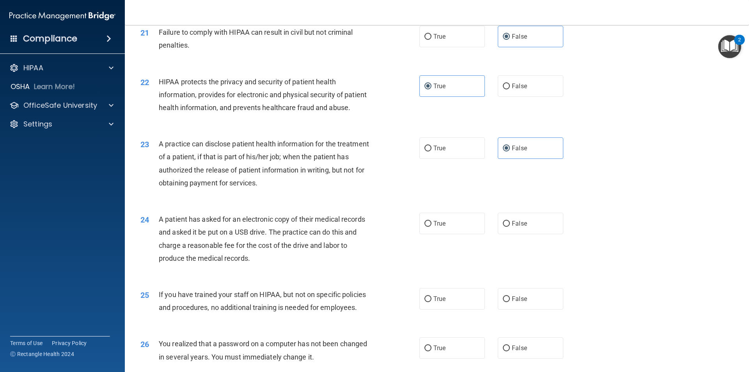
scroll to position [1170, 0]
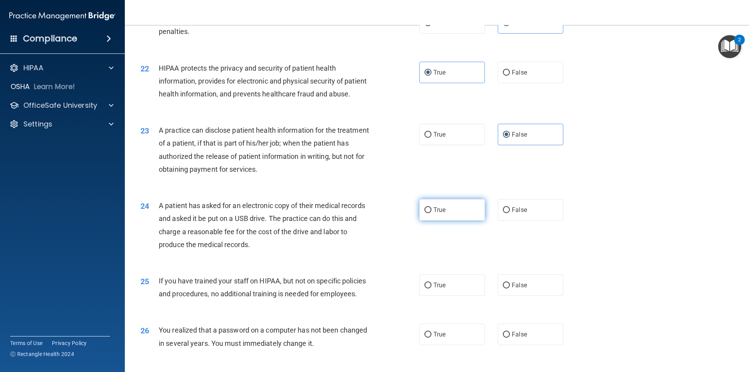
click at [454, 220] on label "True" at bounding box center [452, 209] width 66 height 21
click at [431, 213] on input "True" at bounding box center [427, 210] width 7 height 6
radio input "true"
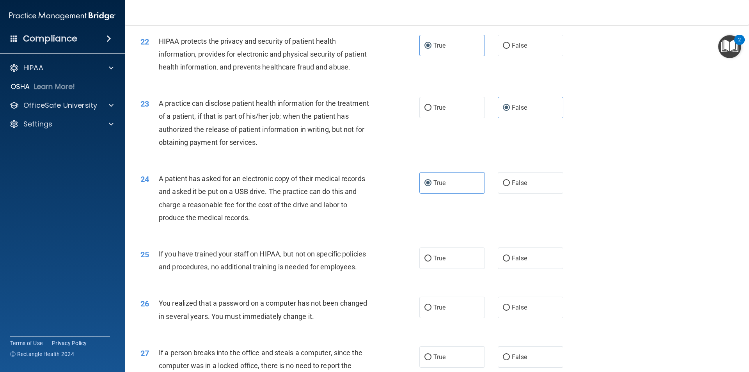
scroll to position [1287, 0]
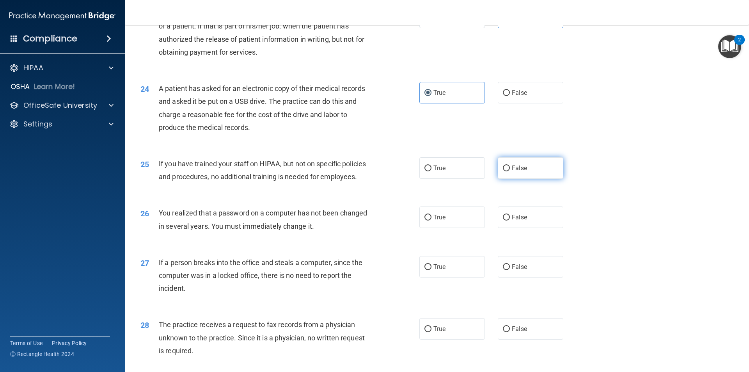
click at [518, 179] on label "False" at bounding box center [531, 167] width 66 height 21
click at [510, 171] on input "False" at bounding box center [506, 168] width 7 height 6
radio input "true"
click at [446, 228] on label "True" at bounding box center [452, 216] width 66 height 21
click at [431, 220] on input "True" at bounding box center [427, 218] width 7 height 6
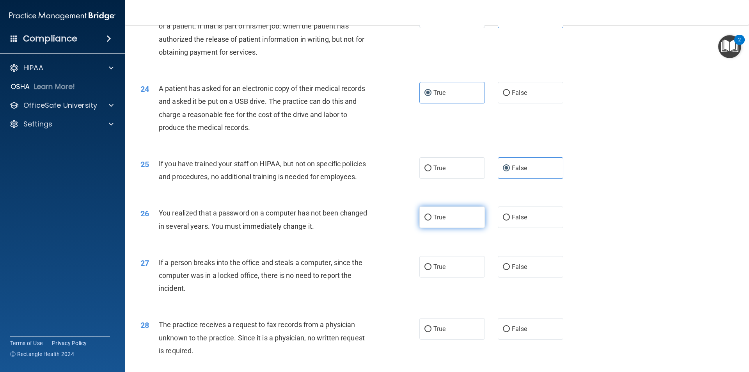
radio input "true"
click at [523, 277] on label "False" at bounding box center [531, 266] width 66 height 21
click at [510, 270] on input "False" at bounding box center [506, 267] width 7 height 6
radio input "true"
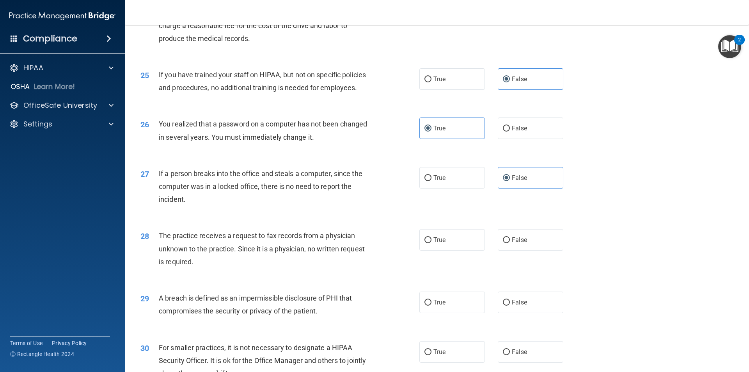
scroll to position [1404, 0]
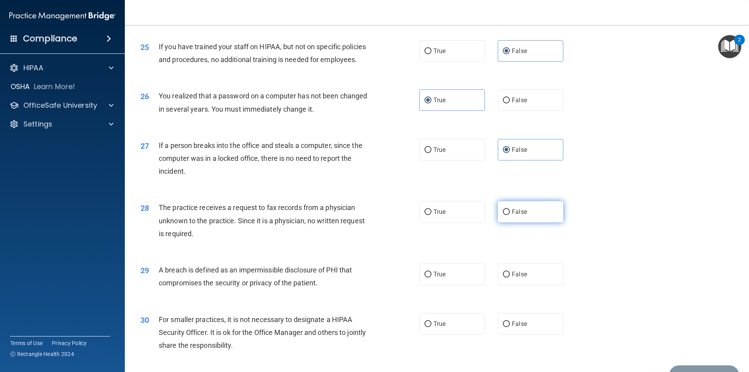
click at [525, 222] on label "False" at bounding box center [531, 211] width 66 height 21
click at [510, 215] on input "False" at bounding box center [506, 212] width 7 height 6
radio input "true"
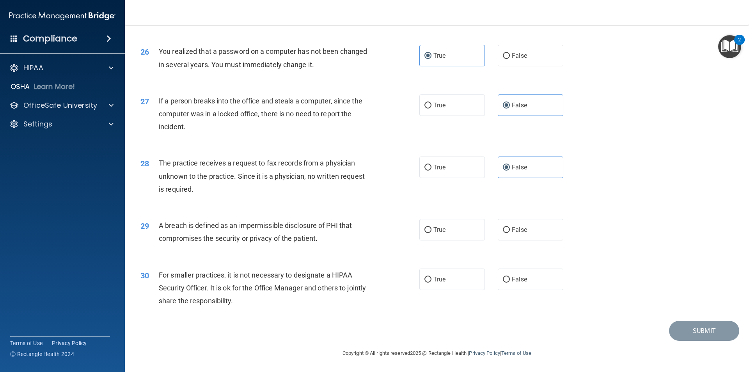
scroll to position [1475, 0]
click at [460, 231] on label "True" at bounding box center [452, 229] width 66 height 21
click at [431, 231] on input "True" at bounding box center [427, 230] width 7 height 6
radio input "true"
click at [513, 284] on label "False" at bounding box center [531, 278] width 66 height 21
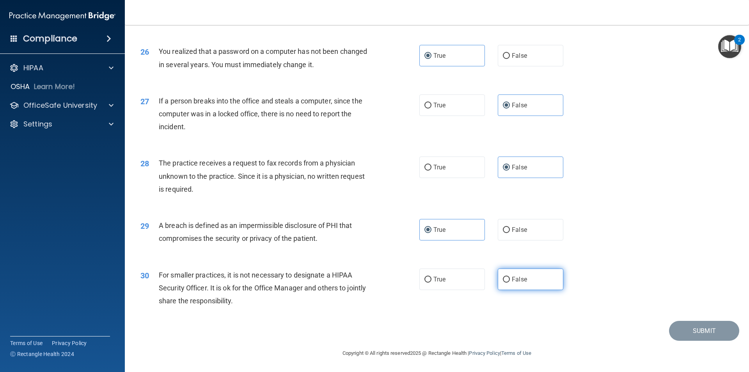
click at [507, 280] on label "False" at bounding box center [531, 278] width 66 height 21
click at [507, 280] on input "False" at bounding box center [506, 280] width 7 height 6
radio input "true"
click at [680, 330] on button "Submit" at bounding box center [704, 331] width 70 height 20
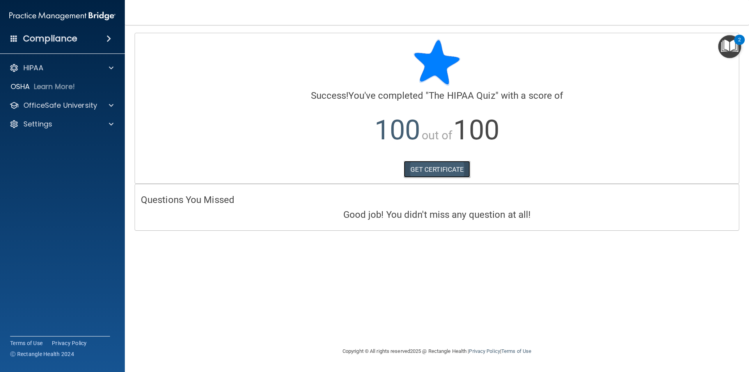
click at [434, 170] on link "GET CERTIFICATE" at bounding box center [437, 169] width 67 height 17
click at [115, 103] on div at bounding box center [110, 105] width 20 height 9
click at [104, 124] on div "HIPAA Training" at bounding box center [58, 124] width 106 height 8
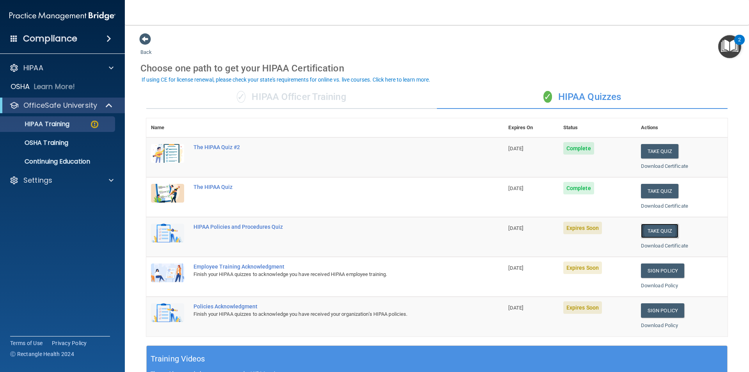
click at [668, 231] on button "Take Quiz" at bounding box center [659, 231] width 37 height 14
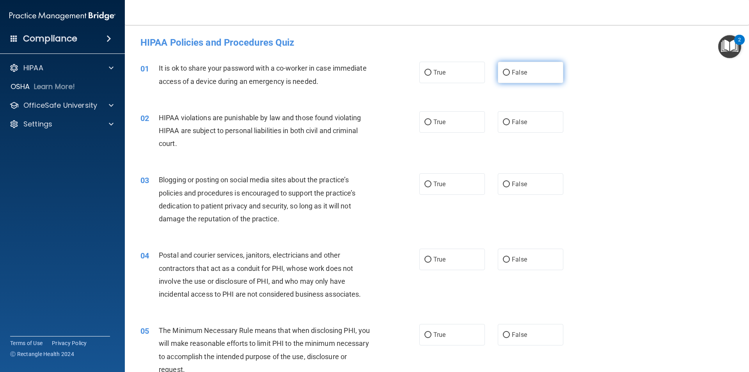
click at [529, 75] on label "False" at bounding box center [531, 72] width 66 height 21
click at [510, 75] on input "False" at bounding box center [506, 73] width 7 height 6
radio input "true"
click at [463, 124] on label "True" at bounding box center [452, 121] width 66 height 21
click at [431, 124] on input "True" at bounding box center [427, 122] width 7 height 6
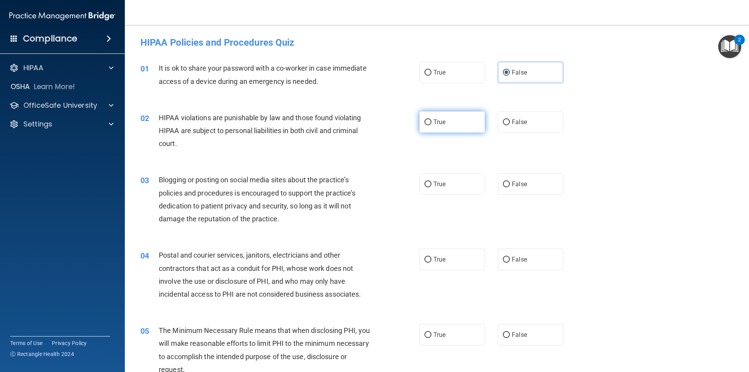
radio input "true"
click at [532, 184] on label "False" at bounding box center [531, 183] width 66 height 21
click at [510, 184] on input "False" at bounding box center [506, 184] width 7 height 6
radio input "true"
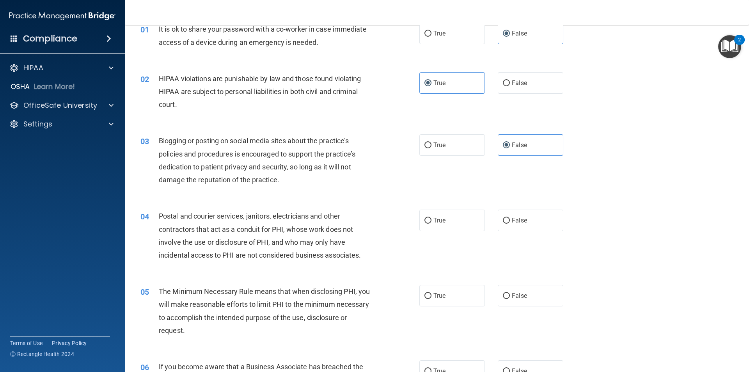
scroll to position [78, 0]
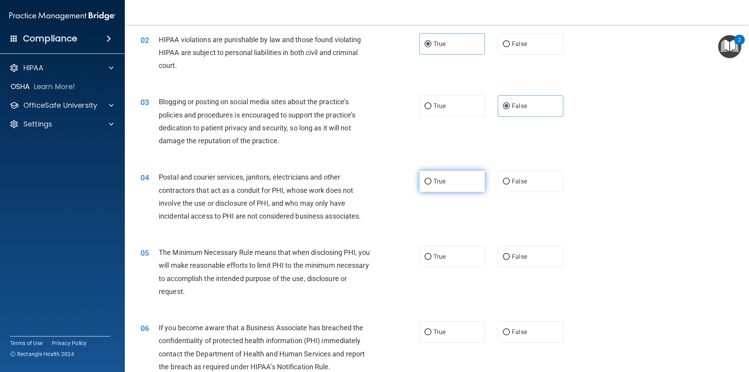
click at [450, 186] on label "True" at bounding box center [452, 180] width 66 height 21
click at [431, 185] on input "True" at bounding box center [427, 182] width 7 height 6
radio input "true"
click at [450, 250] on label "True" at bounding box center [452, 256] width 66 height 21
click at [431, 254] on input "True" at bounding box center [427, 257] width 7 height 6
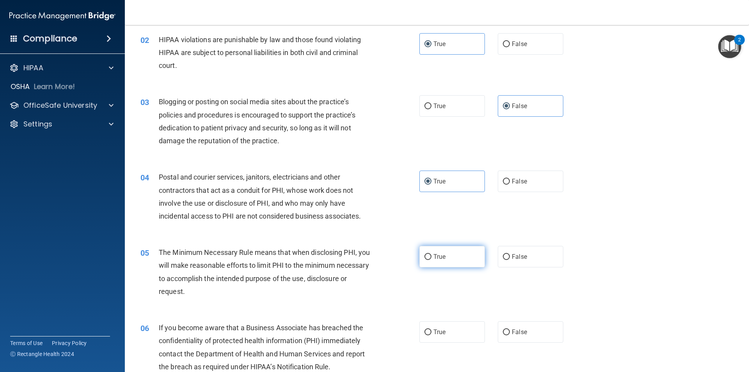
radio input "true"
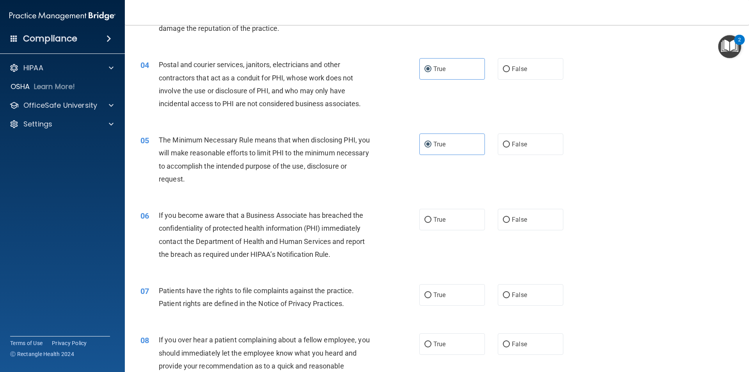
scroll to position [195, 0]
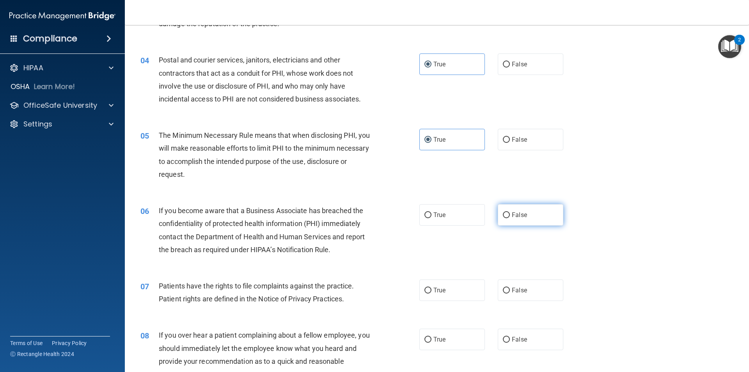
click at [515, 216] on span "False" at bounding box center [519, 214] width 15 height 7
click at [510, 216] on input "False" at bounding box center [506, 215] width 7 height 6
radio input "true"
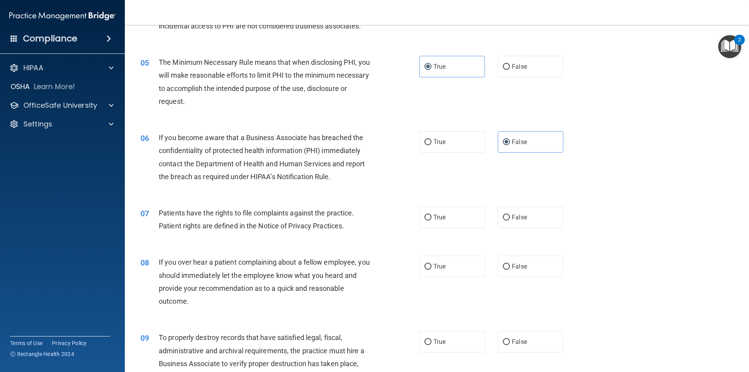
scroll to position [273, 0]
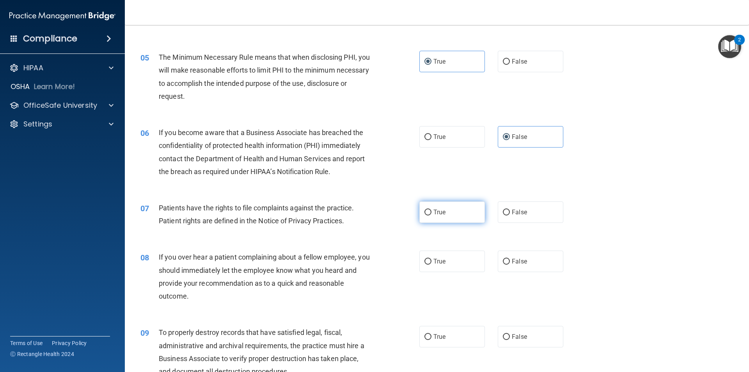
click at [428, 218] on label "True" at bounding box center [452, 211] width 66 height 21
click at [428, 215] on input "True" at bounding box center [427, 212] width 7 height 6
radio input "true"
click at [525, 263] on label "False" at bounding box center [531, 260] width 66 height 21
click at [510, 263] on input "False" at bounding box center [506, 262] width 7 height 6
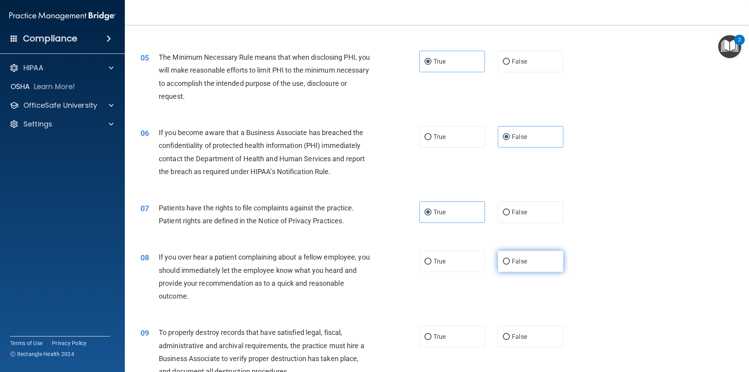
radio input "true"
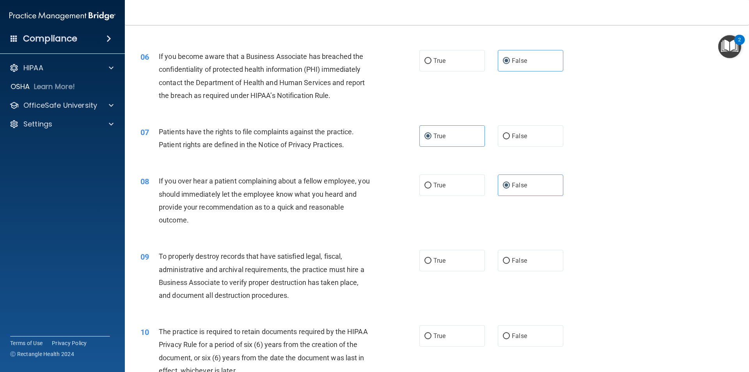
scroll to position [351, 0]
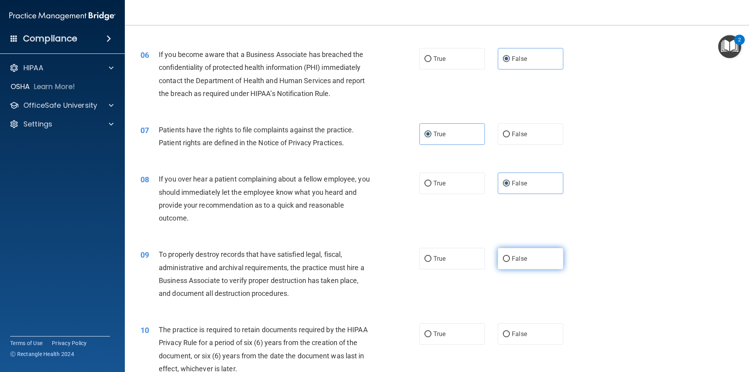
click at [506, 259] on input "False" at bounding box center [506, 259] width 7 height 6
radio input "true"
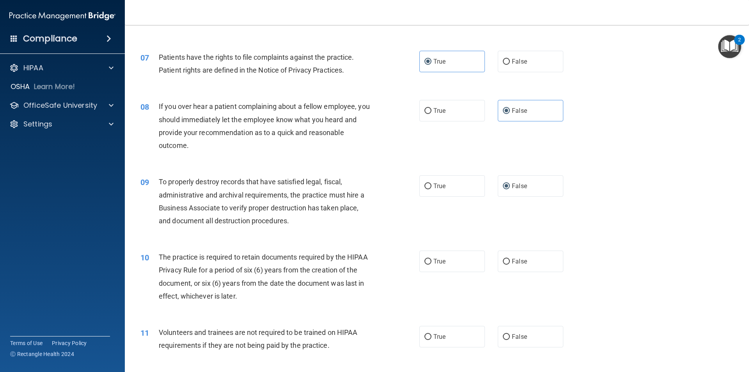
scroll to position [429, 0]
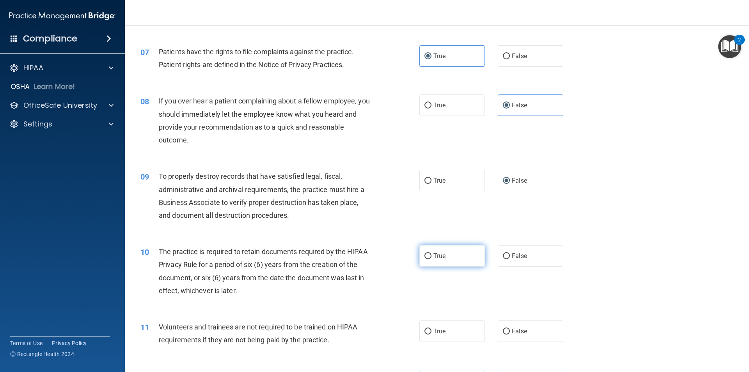
click at [457, 256] on label "True" at bounding box center [452, 255] width 66 height 21
click at [431, 256] on input "True" at bounding box center [427, 256] width 7 height 6
radio input "true"
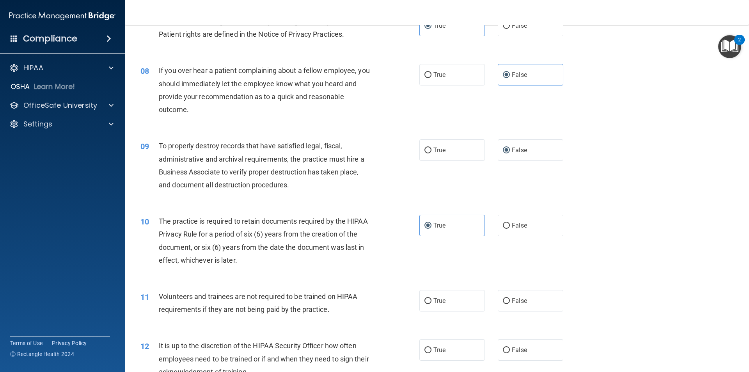
scroll to position [507, 0]
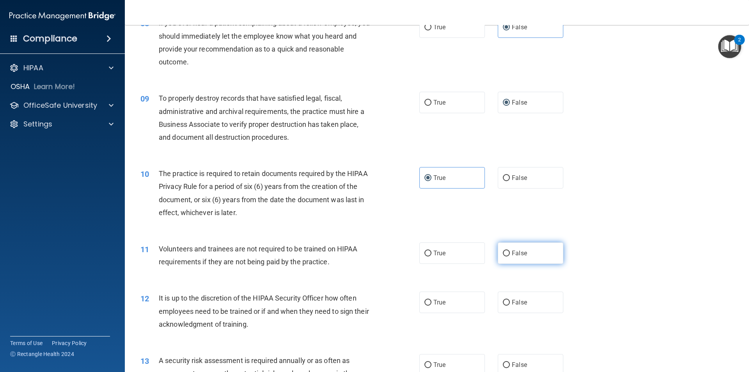
click at [503, 250] on input "False" at bounding box center [506, 253] width 7 height 6
radio input "true"
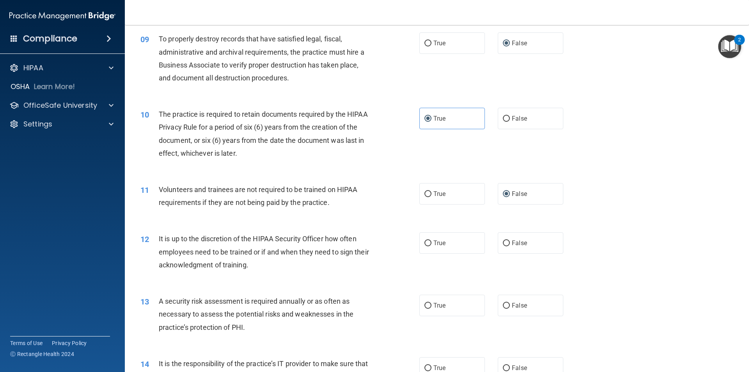
scroll to position [585, 0]
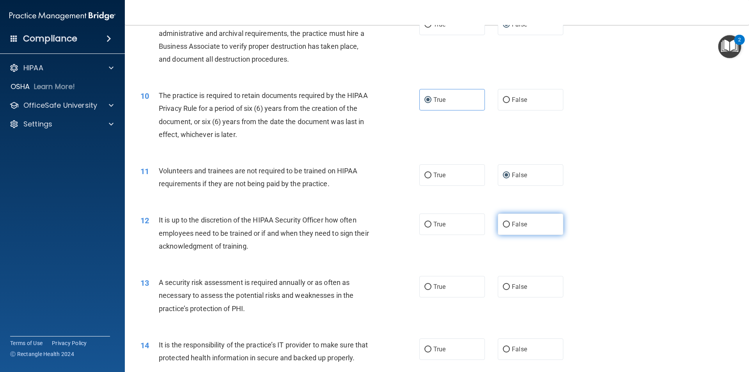
click at [501, 231] on label "False" at bounding box center [531, 223] width 66 height 21
click at [503, 227] on input "False" at bounding box center [506, 225] width 7 height 6
radio input "true"
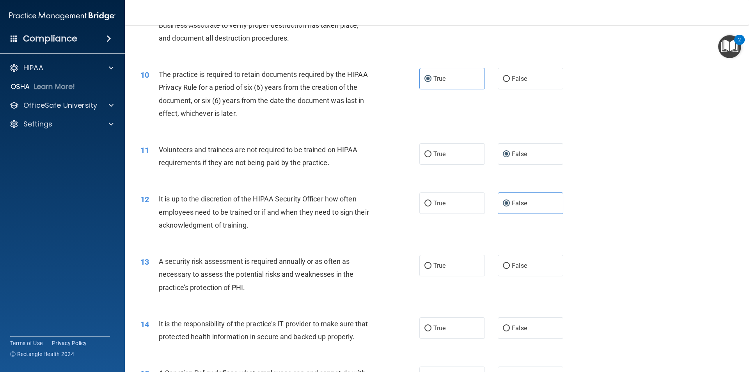
scroll to position [624, 0]
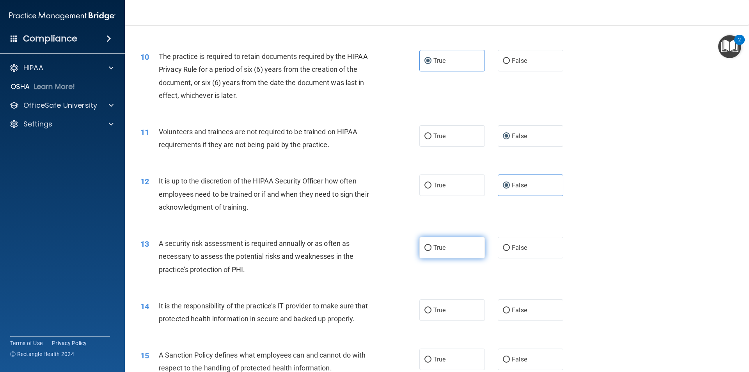
click at [443, 243] on label "True" at bounding box center [452, 247] width 66 height 21
click at [431, 245] on input "True" at bounding box center [427, 248] width 7 height 6
radio input "true"
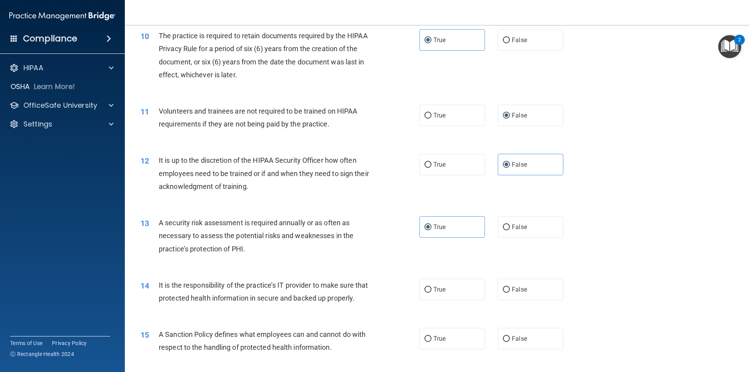
scroll to position [663, 0]
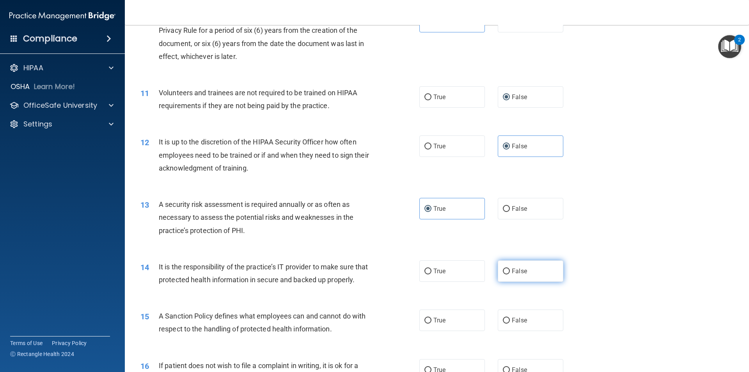
click at [524, 273] on label "False" at bounding box center [531, 270] width 66 height 21
click at [510, 273] on input "False" at bounding box center [506, 271] width 7 height 6
radio input "true"
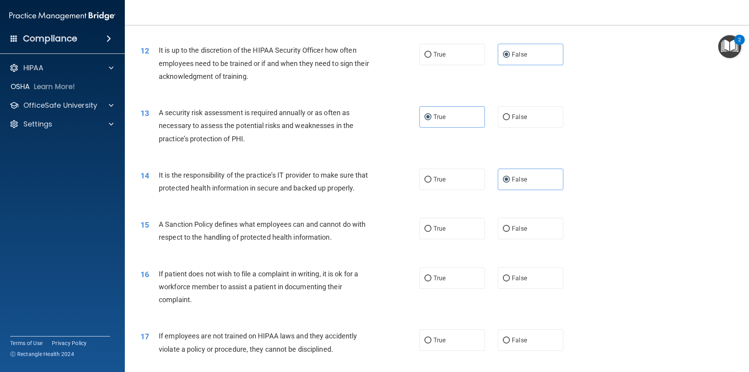
scroll to position [780, 0]
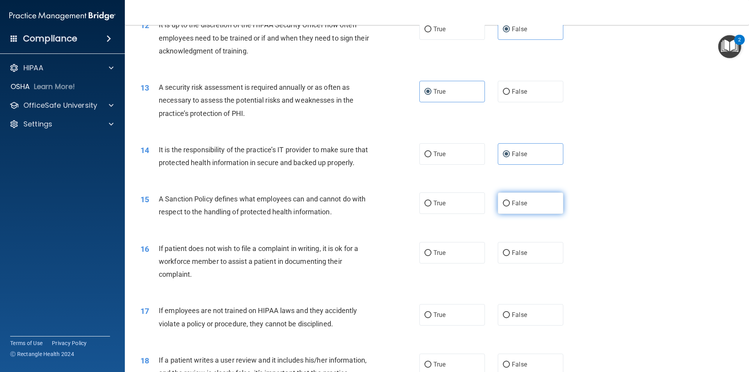
click at [527, 214] on label "False" at bounding box center [531, 202] width 66 height 21
click at [510, 206] on input "False" at bounding box center [506, 204] width 7 height 6
radio input "true"
click at [462, 263] on label "True" at bounding box center [452, 252] width 66 height 21
click at [431, 256] on input "True" at bounding box center [427, 253] width 7 height 6
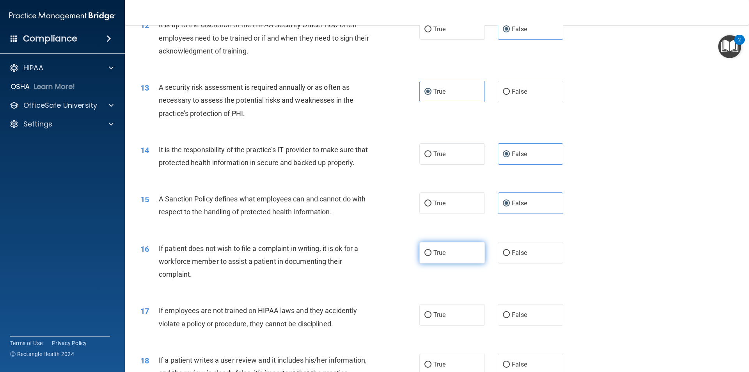
radio input "true"
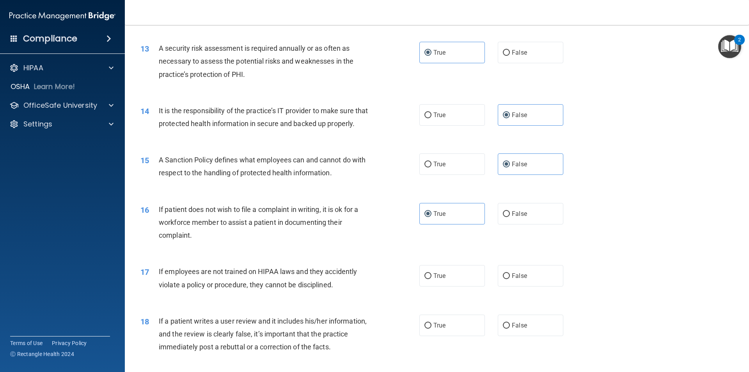
scroll to position [858, 0]
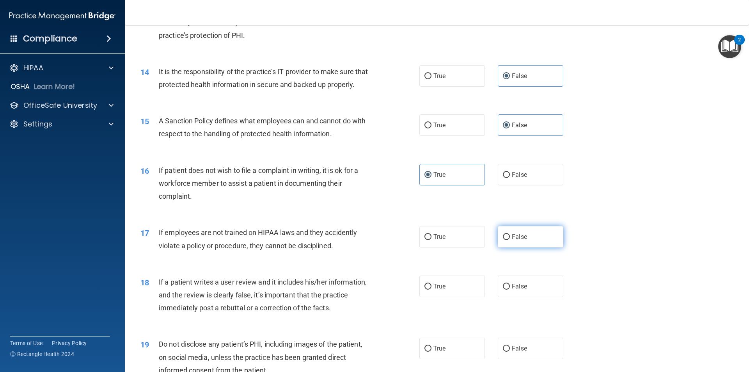
click at [520, 240] on span "False" at bounding box center [519, 236] width 15 height 7
click at [510, 240] on input "False" at bounding box center [506, 237] width 7 height 6
radio input "true"
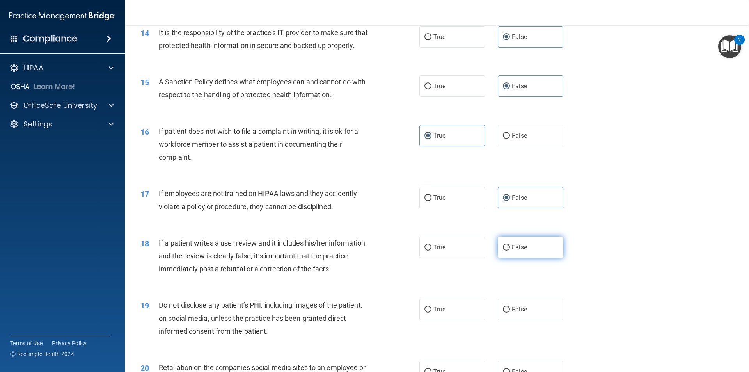
click at [534, 258] on label "False" at bounding box center [531, 246] width 66 height 21
click at [510, 250] on input "False" at bounding box center [506, 248] width 7 height 6
radio input "true"
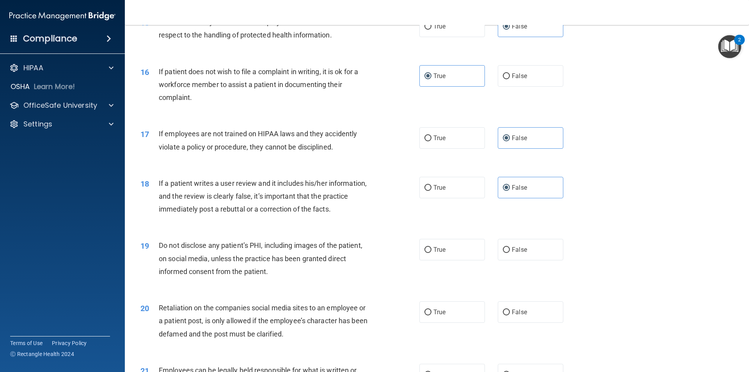
scroll to position [975, 0]
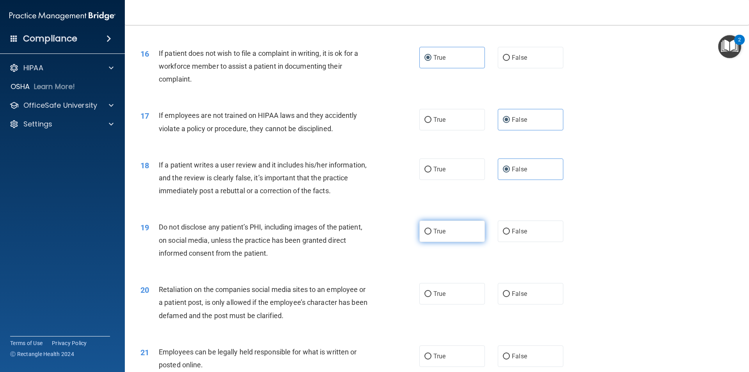
click at [442, 235] on span "True" at bounding box center [439, 230] width 12 height 7
click at [431, 234] on input "True" at bounding box center [427, 232] width 7 height 6
radio input "true"
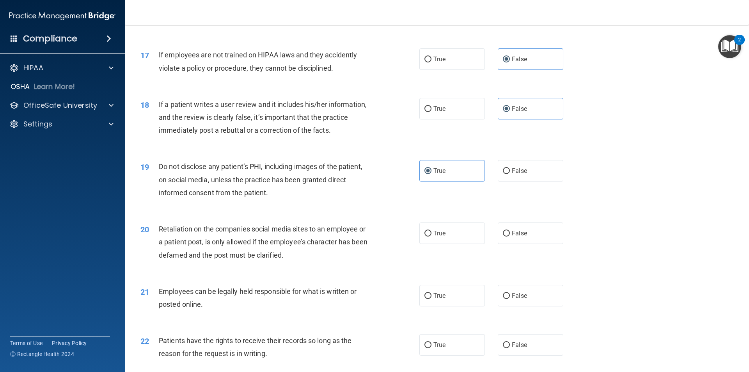
scroll to position [1053, 0]
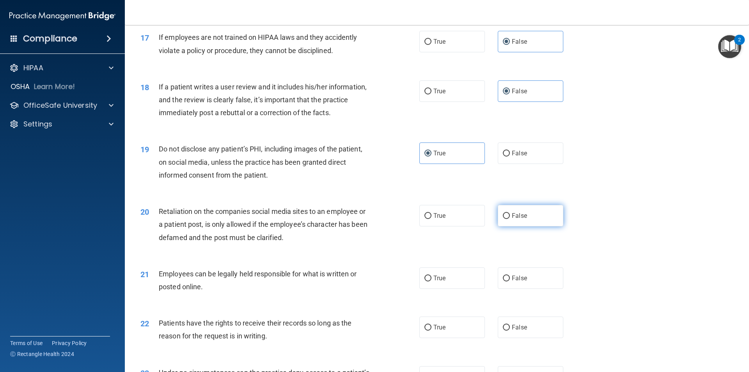
click at [539, 226] on label "False" at bounding box center [531, 215] width 66 height 21
click at [510, 219] on input "False" at bounding box center [506, 216] width 7 height 6
radio input "true"
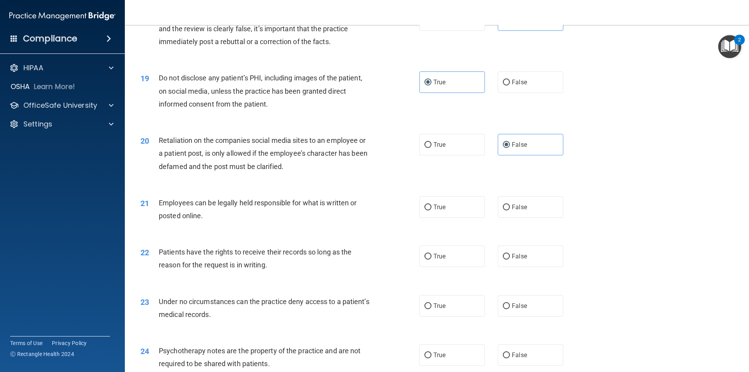
scroll to position [1131, 0]
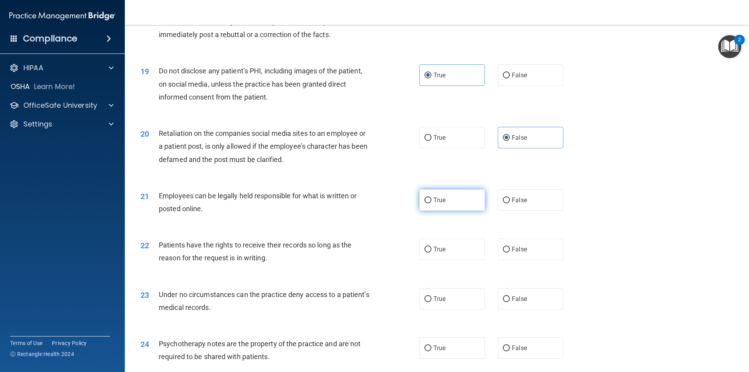
click at [463, 211] on label "True" at bounding box center [452, 199] width 66 height 21
click at [431, 203] on input "True" at bounding box center [427, 200] width 7 height 6
radio input "true"
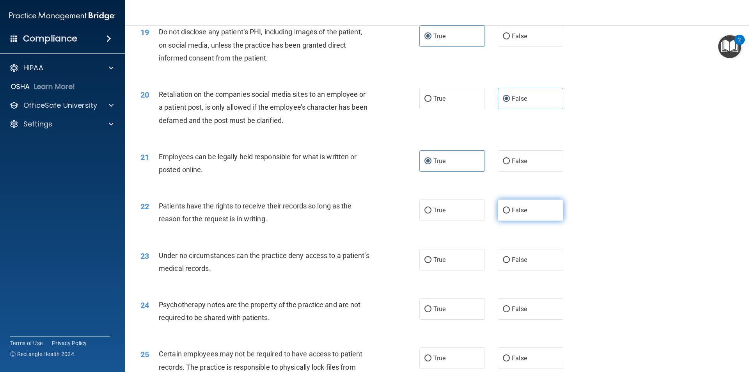
click at [532, 221] on label "False" at bounding box center [531, 209] width 66 height 21
click at [510, 213] on input "False" at bounding box center [506, 211] width 7 height 6
radio input "true"
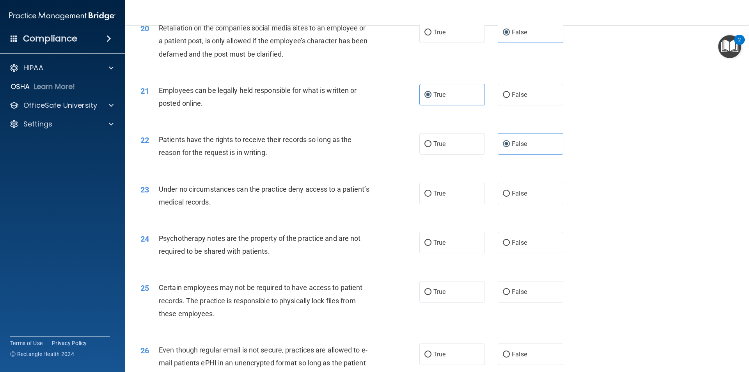
scroll to position [1248, 0]
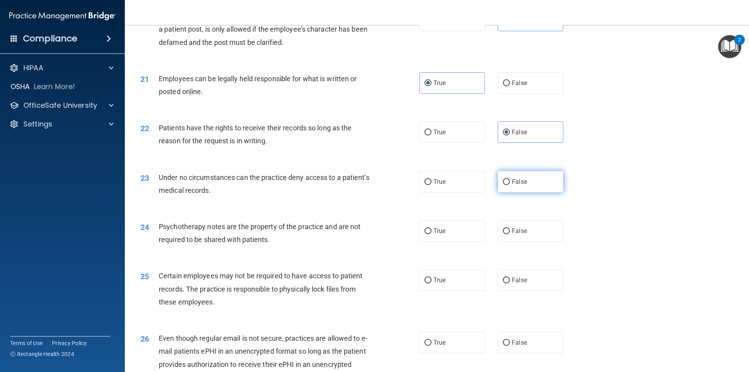
click at [530, 192] on label "False" at bounding box center [531, 181] width 66 height 21
click at [510, 185] on input "False" at bounding box center [506, 182] width 7 height 6
radio input "true"
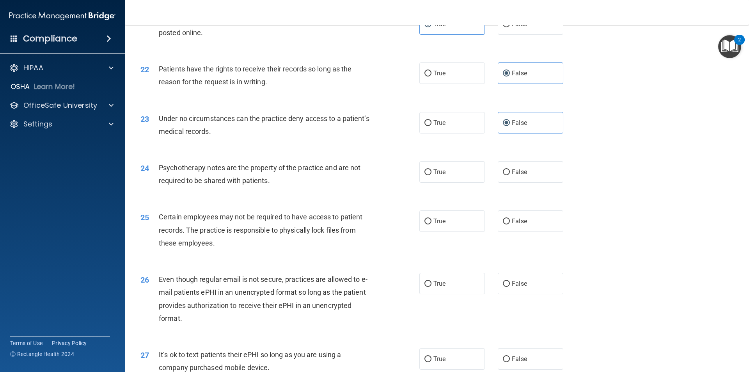
scroll to position [1326, 0]
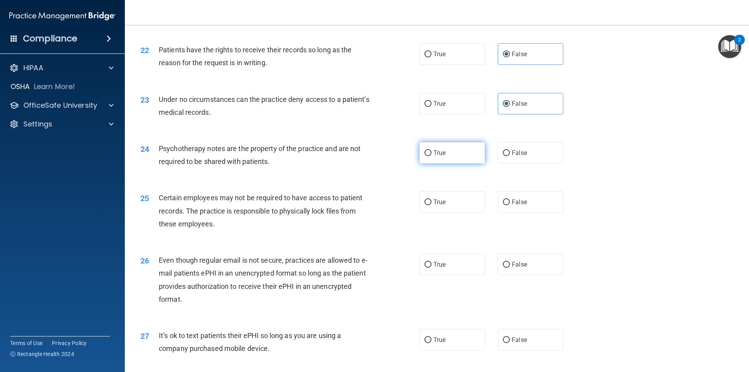
click at [433, 156] on span "True" at bounding box center [439, 152] width 12 height 7
click at [431, 156] on input "True" at bounding box center [427, 153] width 7 height 6
radio input "true"
click at [459, 213] on label "True" at bounding box center [452, 201] width 66 height 21
click at [431, 205] on input "True" at bounding box center [427, 202] width 7 height 6
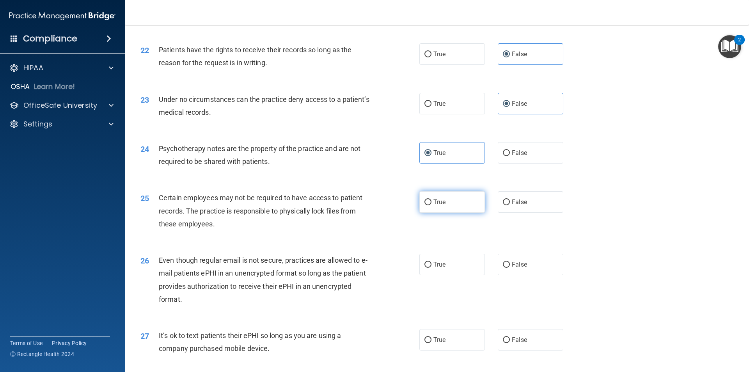
radio input "true"
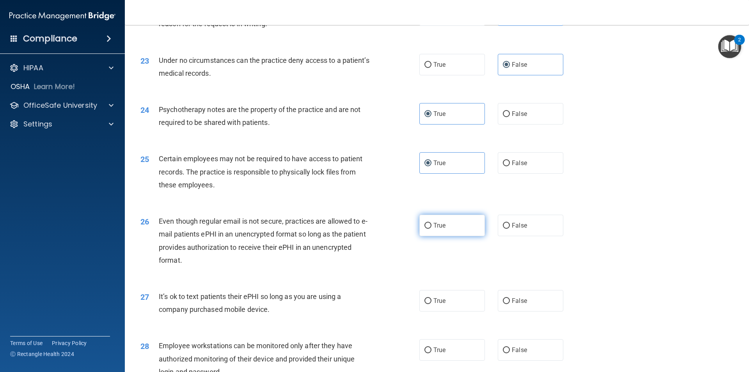
click at [456, 236] on label "True" at bounding box center [452, 225] width 66 height 21
click at [431, 229] on input "True" at bounding box center [427, 226] width 7 height 6
radio input "true"
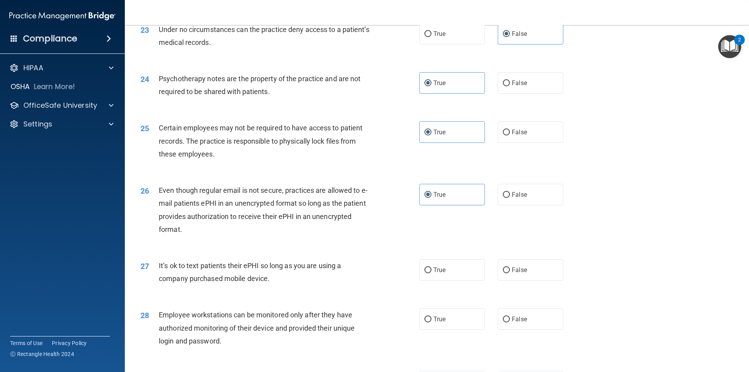
scroll to position [1443, 0]
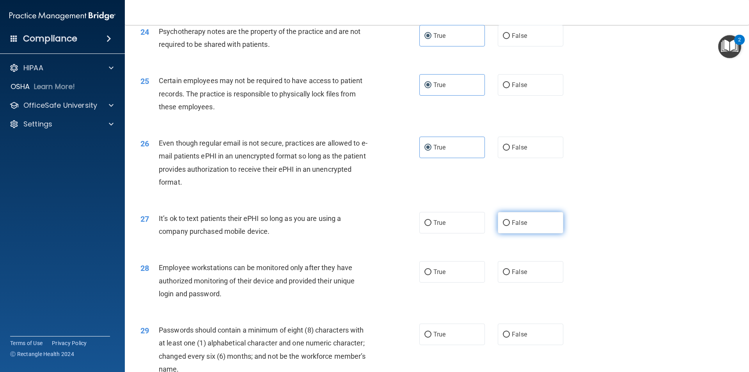
click at [514, 226] on span "False" at bounding box center [519, 222] width 15 height 7
click at [510, 226] on input "False" at bounding box center [506, 223] width 7 height 6
radio input "true"
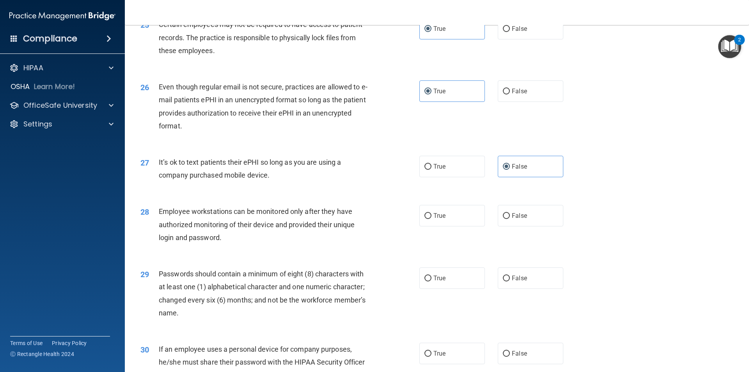
scroll to position [1521, 0]
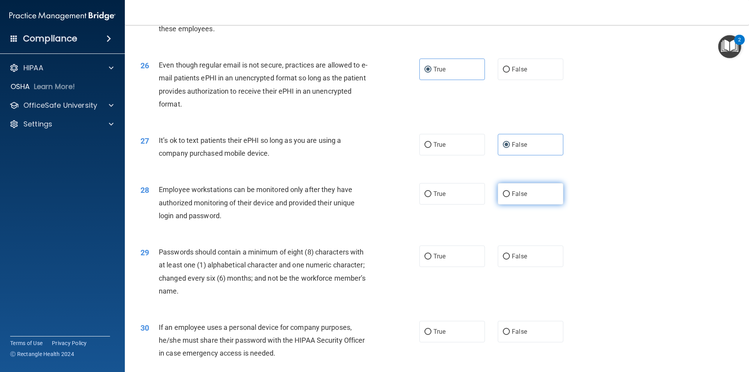
click at [517, 197] on span "False" at bounding box center [519, 193] width 15 height 7
click at [510, 197] on input "False" at bounding box center [506, 194] width 7 height 6
radio input "true"
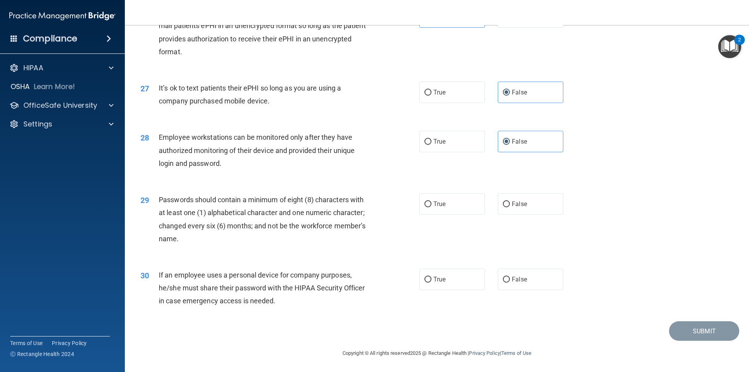
scroll to position [1586, 0]
click at [447, 204] on label "True" at bounding box center [452, 203] width 66 height 21
click at [431, 204] on input "True" at bounding box center [427, 204] width 7 height 6
radio input "true"
click at [506, 279] on label "False" at bounding box center [531, 278] width 66 height 21
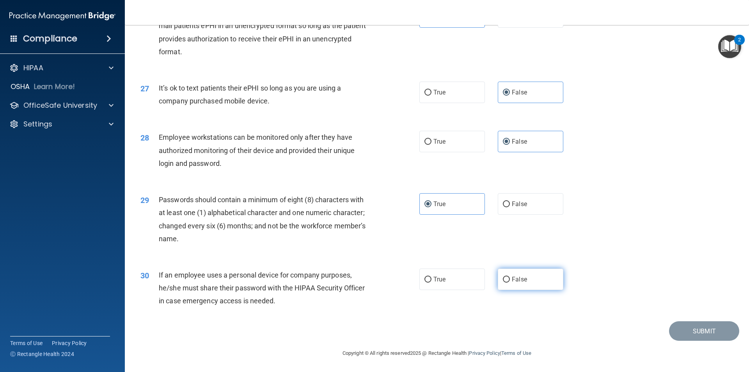
click at [506, 279] on input "False" at bounding box center [506, 280] width 7 height 6
radio input "true"
click at [688, 340] on button "Submit" at bounding box center [704, 331] width 70 height 20
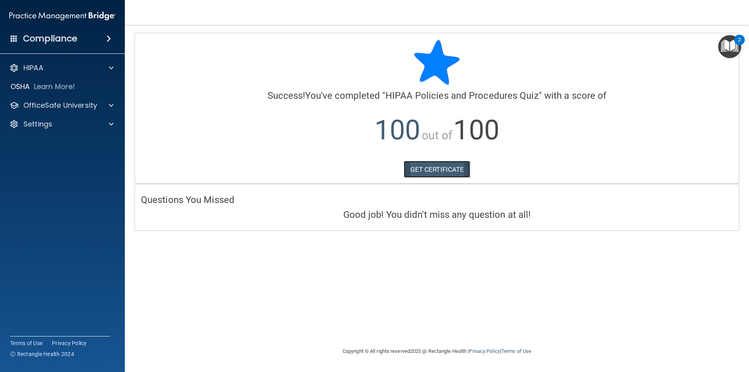
click at [442, 174] on link "GET CERTIFICATE" at bounding box center [437, 169] width 67 height 17
click at [113, 106] on span at bounding box center [111, 105] width 5 height 9
click at [94, 119] on link "HIPAA Training" at bounding box center [53, 124] width 123 height 16
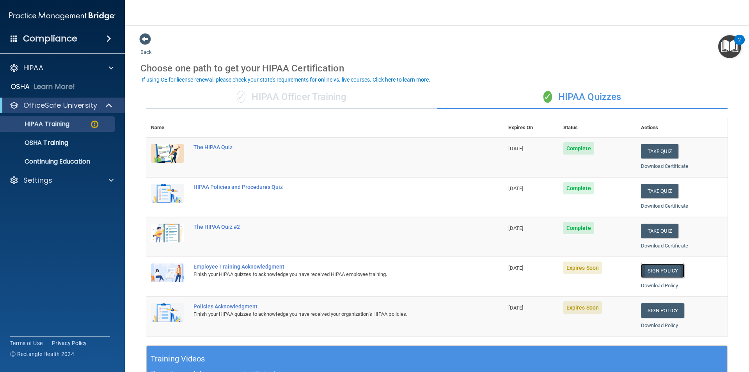
click at [658, 271] on link "Sign Policy" at bounding box center [662, 270] width 43 height 14
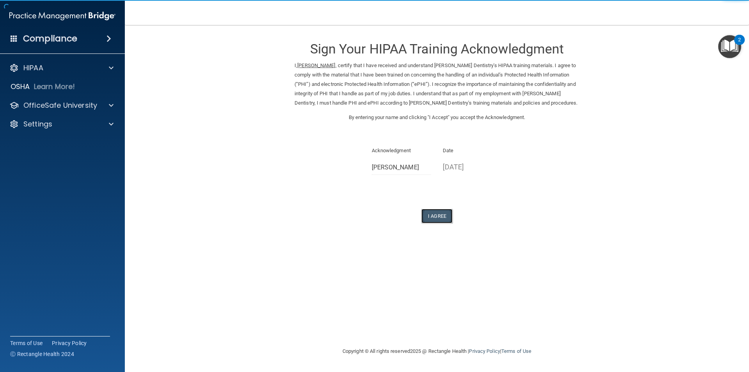
click at [436, 216] on button "I Agree" at bounding box center [436, 216] width 31 height 14
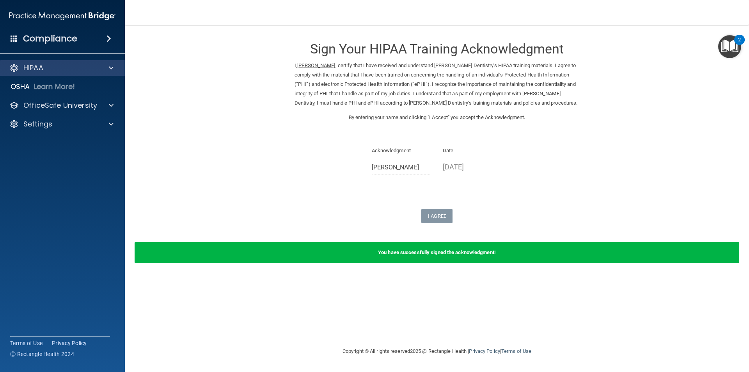
click at [84, 73] on div "HIPAA" at bounding box center [62, 68] width 125 height 16
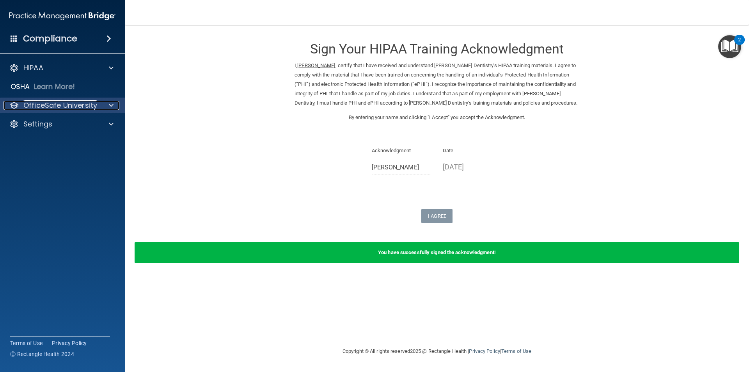
click at [86, 107] on p "OfficeSafe University" at bounding box center [60, 105] width 74 height 9
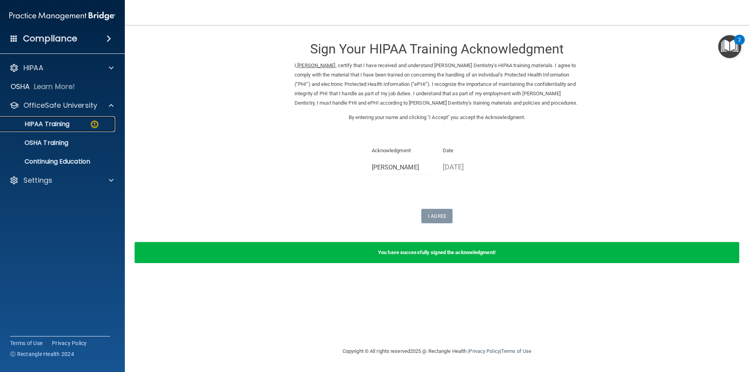
click at [82, 129] on link "HIPAA Training" at bounding box center [53, 124] width 123 height 16
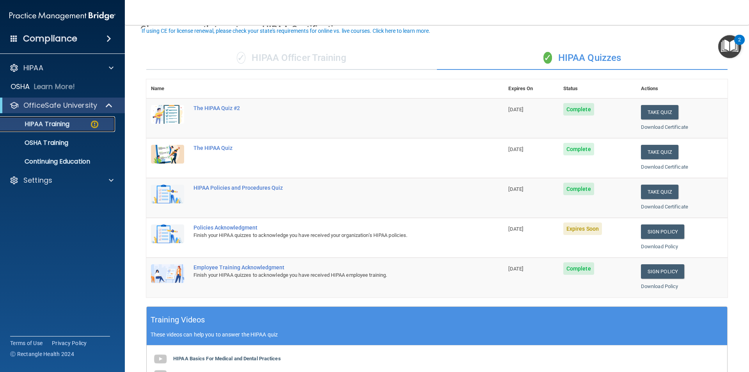
scroll to position [78, 0]
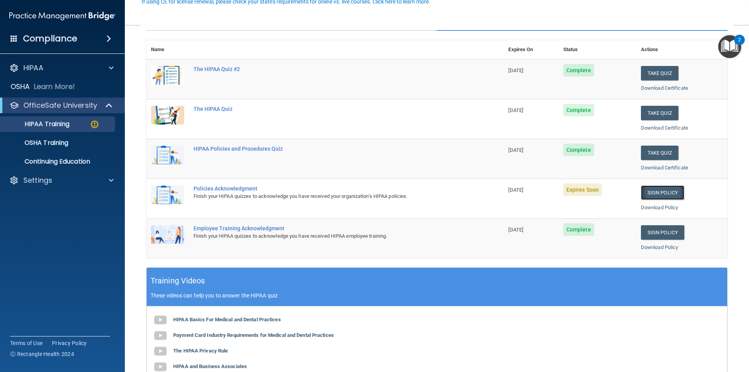
click at [652, 192] on link "Sign Policy" at bounding box center [662, 192] width 43 height 14
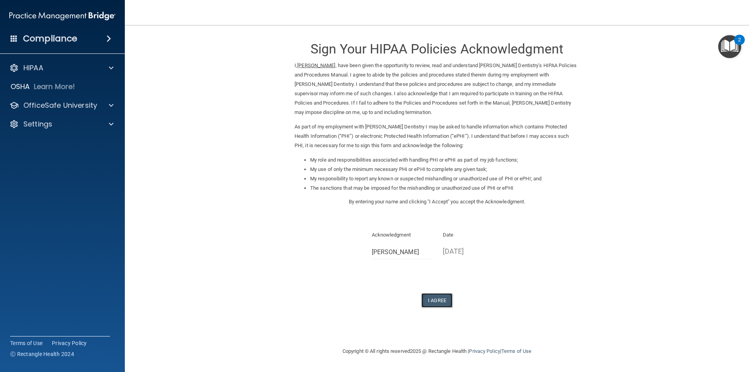
click at [449, 299] on button "I Agree" at bounding box center [436, 300] width 31 height 14
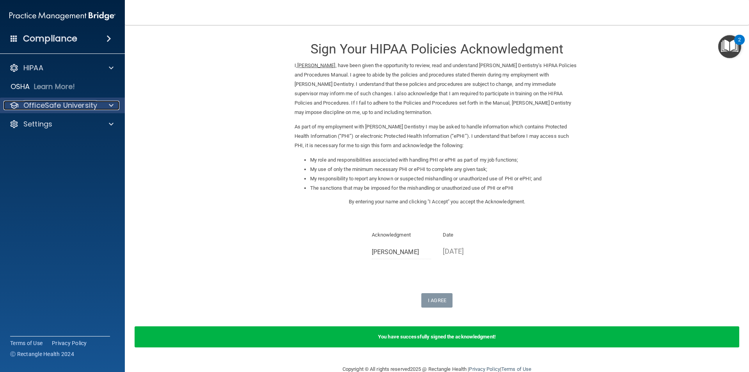
click at [83, 101] on p "OfficeSafe University" at bounding box center [60, 105] width 74 height 9
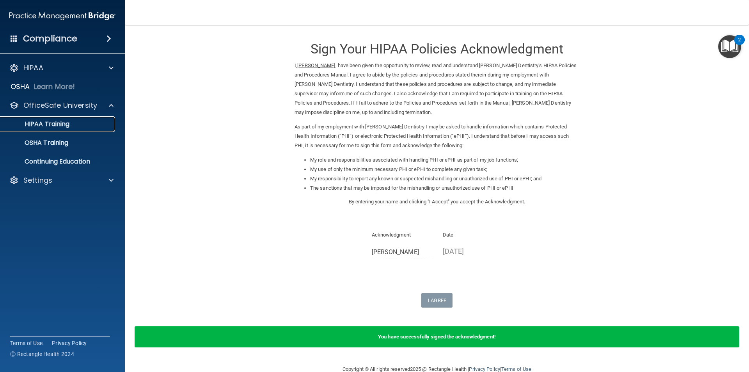
click at [81, 129] on link "HIPAA Training" at bounding box center [53, 124] width 123 height 16
